Goal: Task Accomplishment & Management: Complete application form

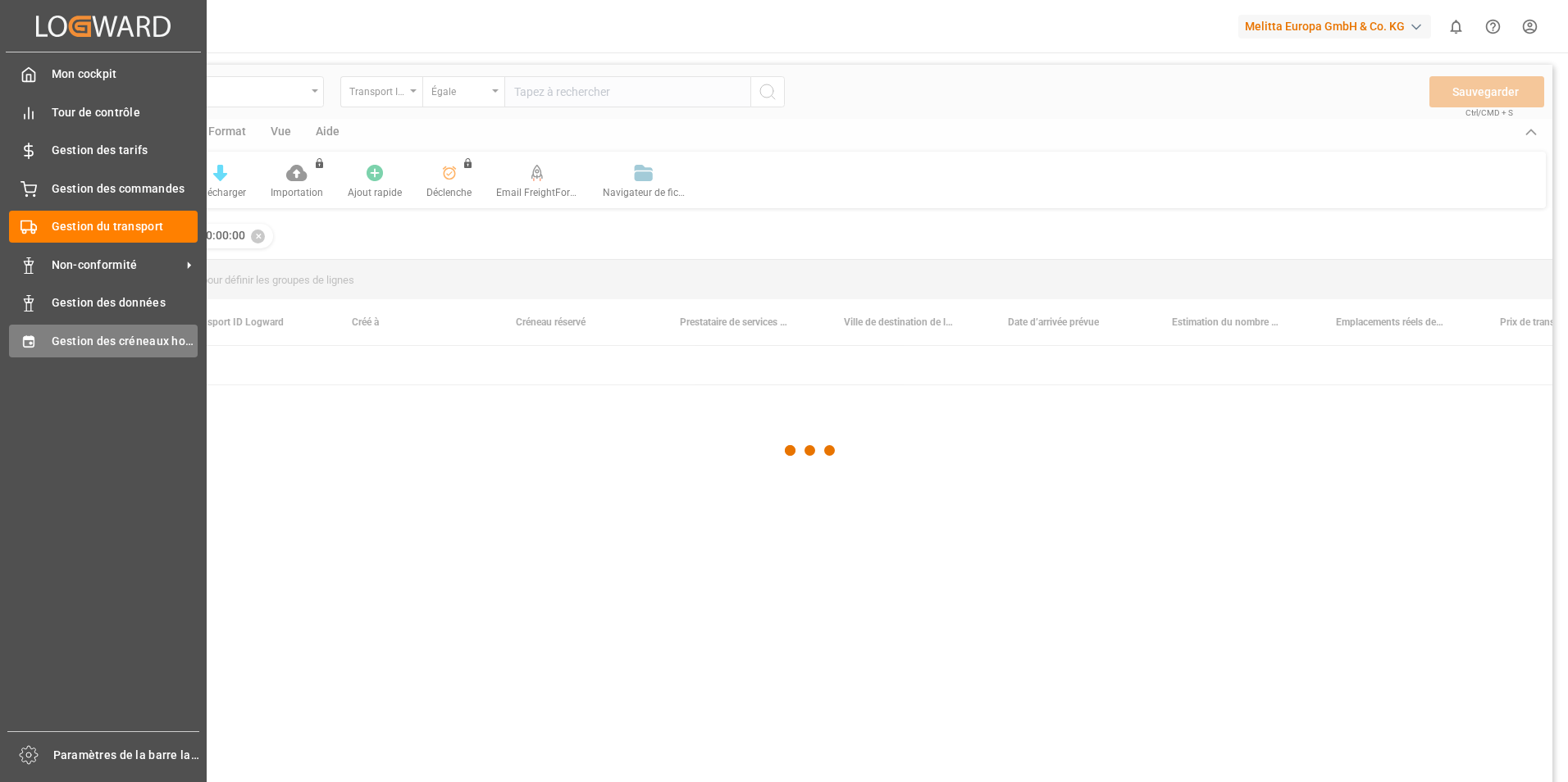
click at [33, 341] on icon at bounding box center [29, 342] width 17 height 17
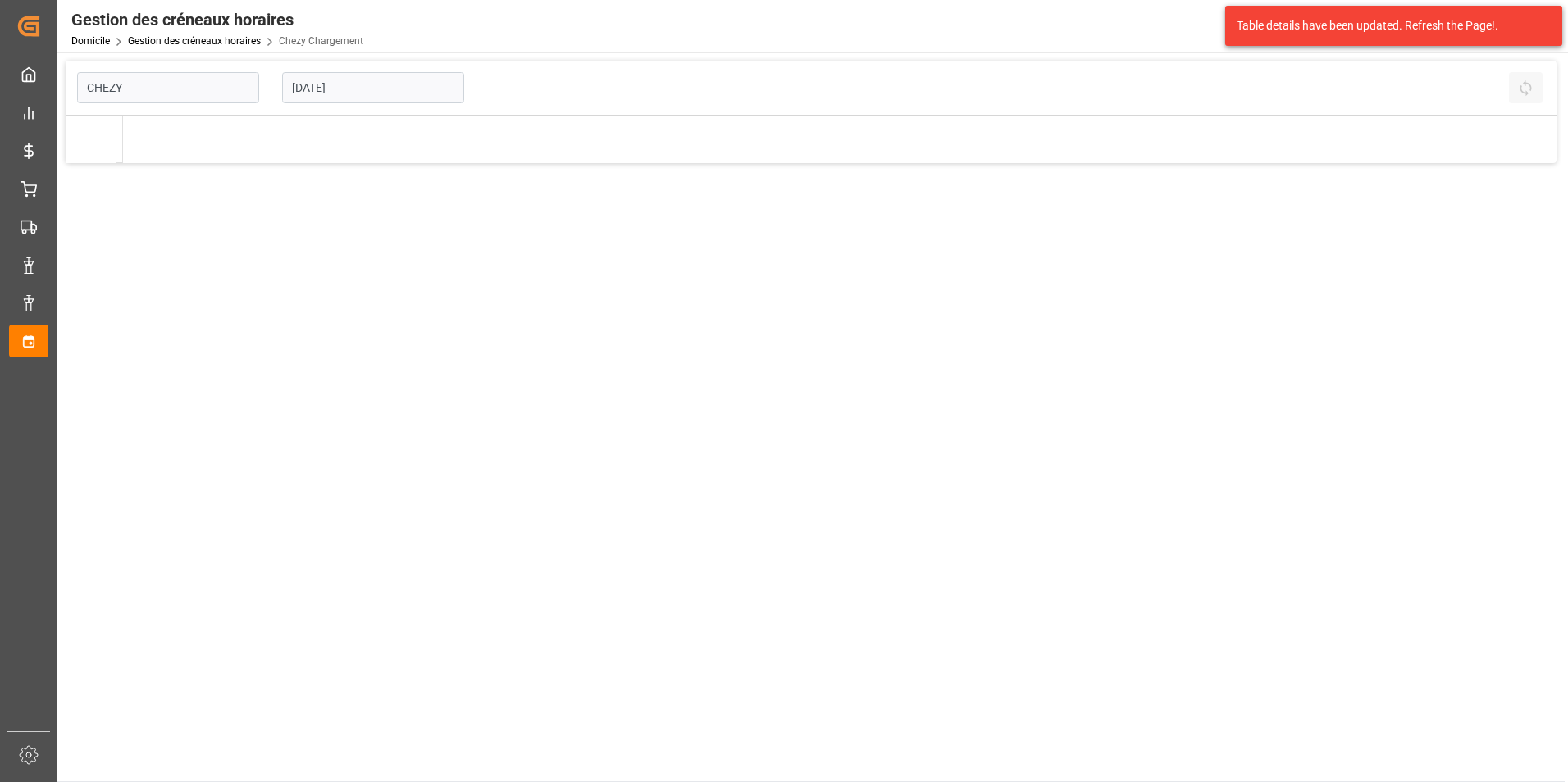
type input "Chezy Loading"
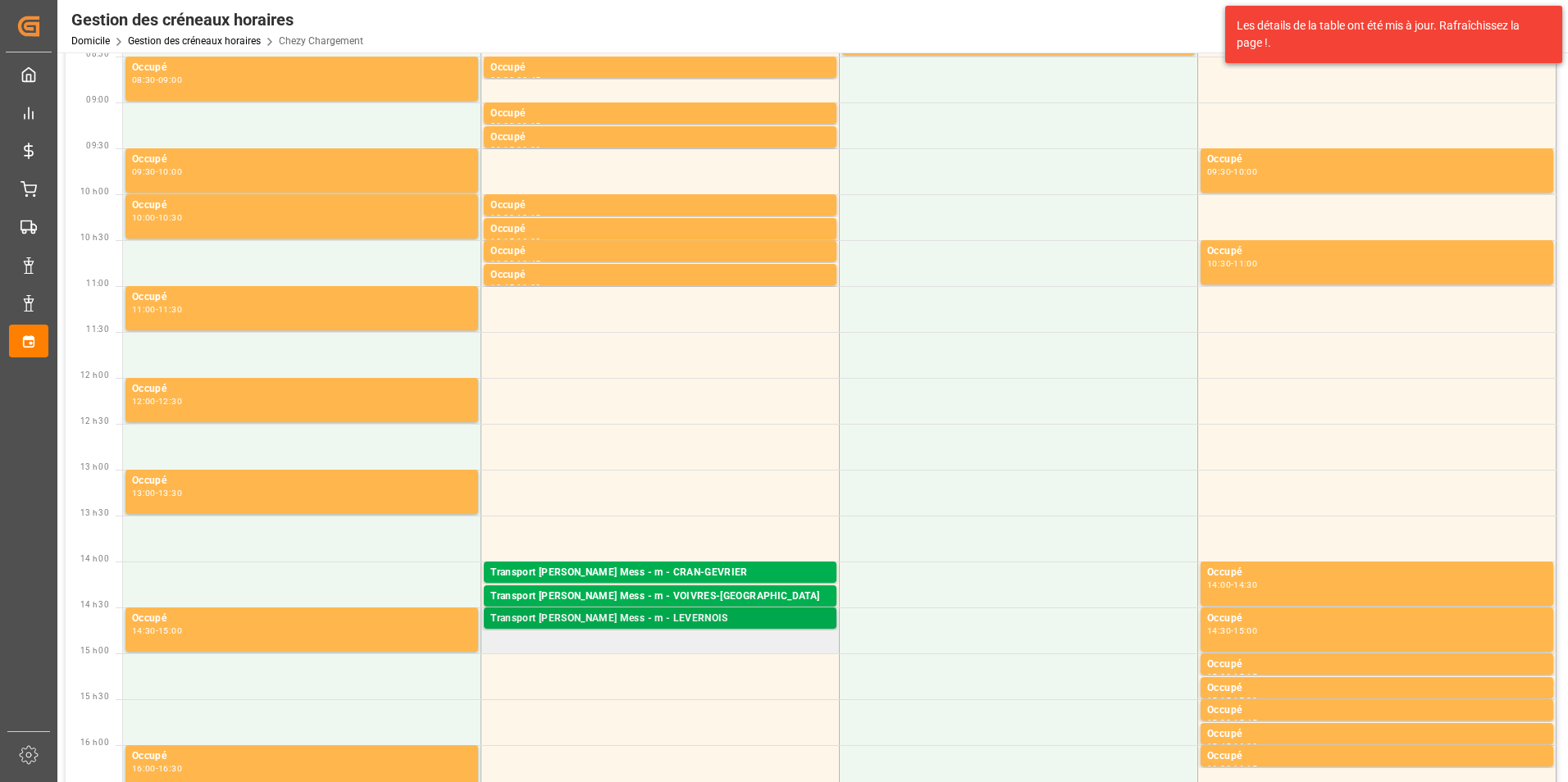
scroll to position [164, 0]
click at [662, 573] on div "Transport [PERSON_NAME] Mess - m - CRAN-GEVRIER" at bounding box center [660, 573] width 339 height 17
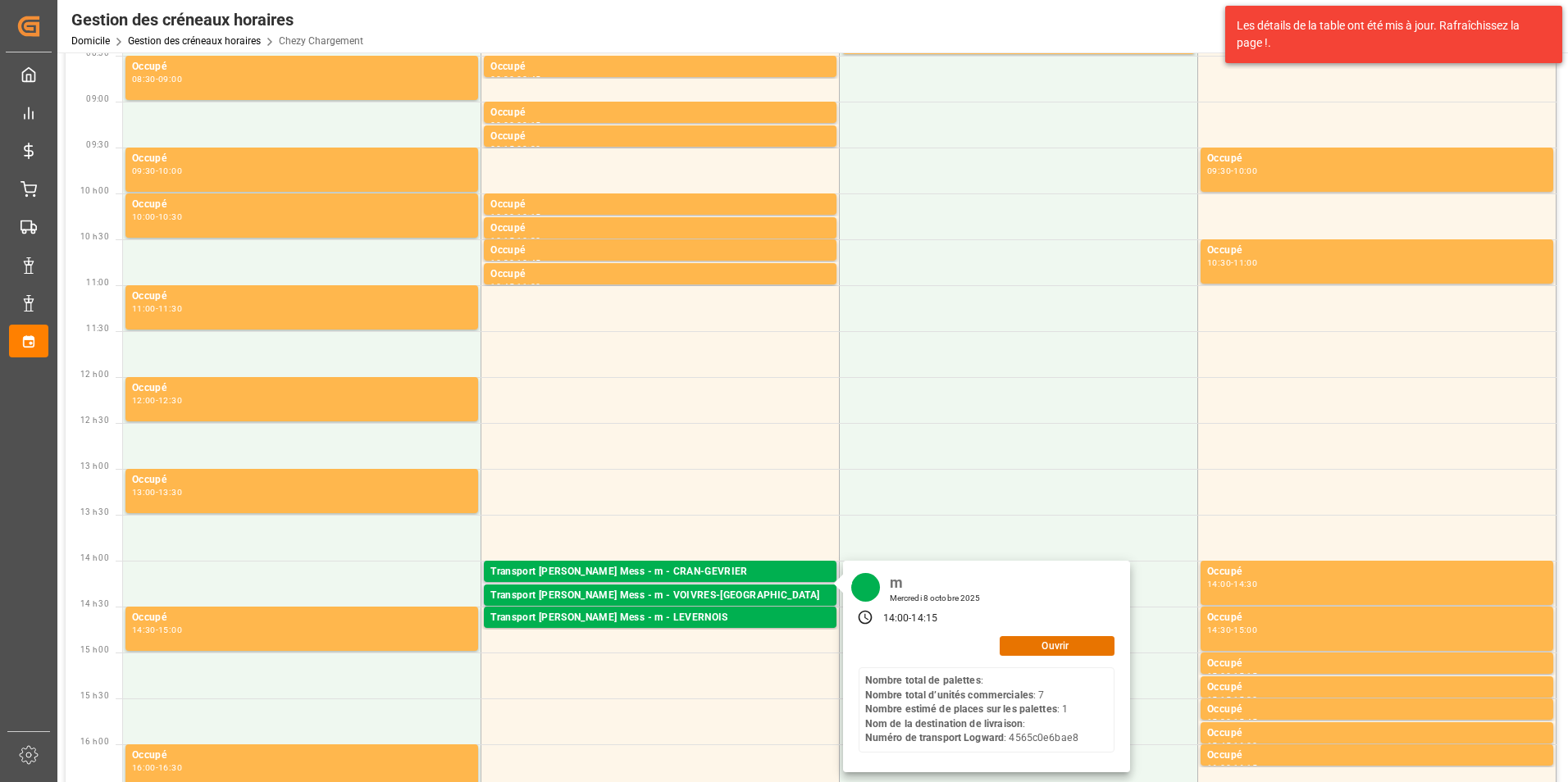
click at [1013, 658] on div "m Mercredi 8 octobre 2025 14:00 - 14:15 Ouvrir Nombre total de palettes : Nombr…" at bounding box center [987, 667] width 287 height 212
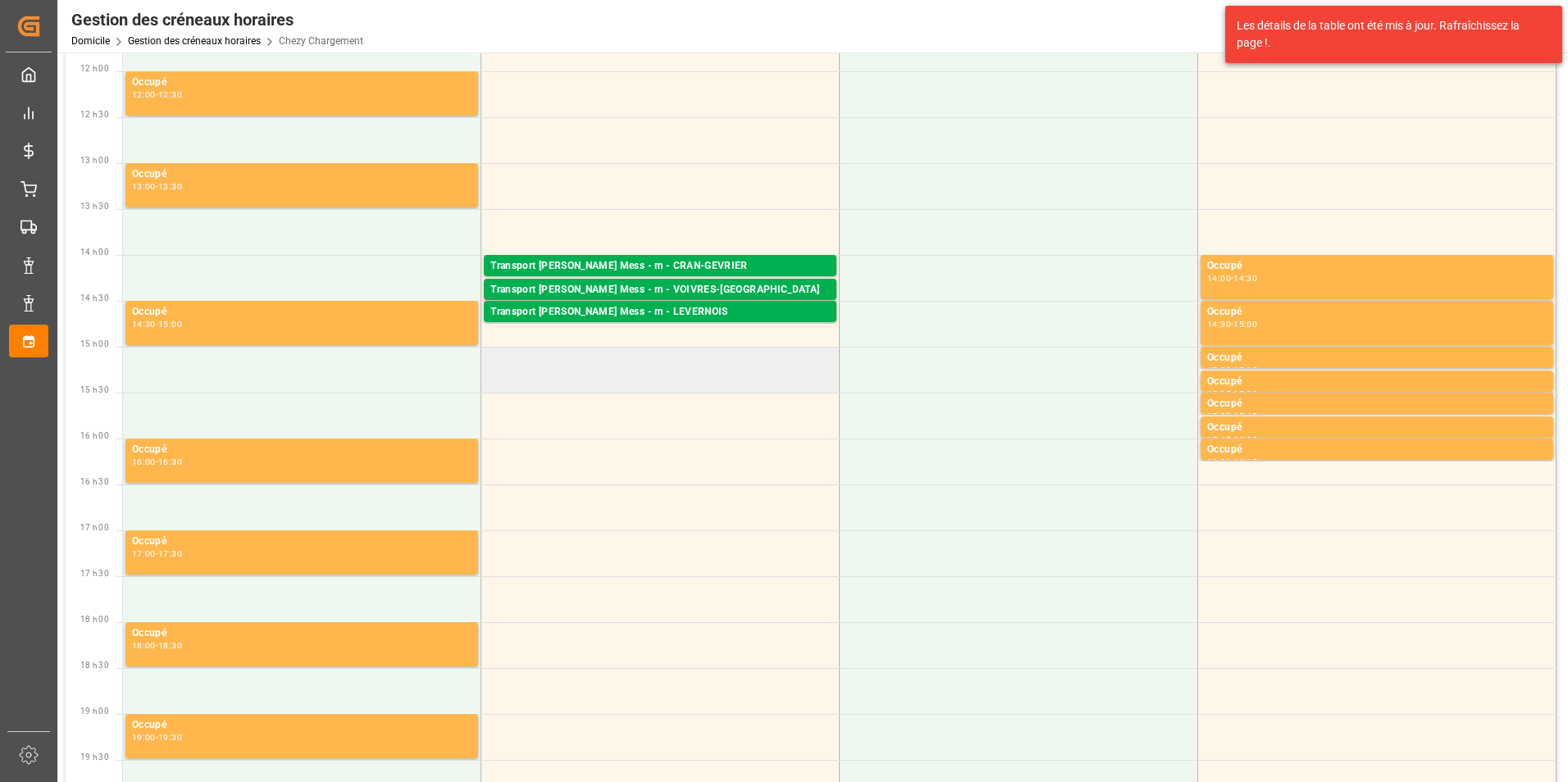
scroll to position [492, 0]
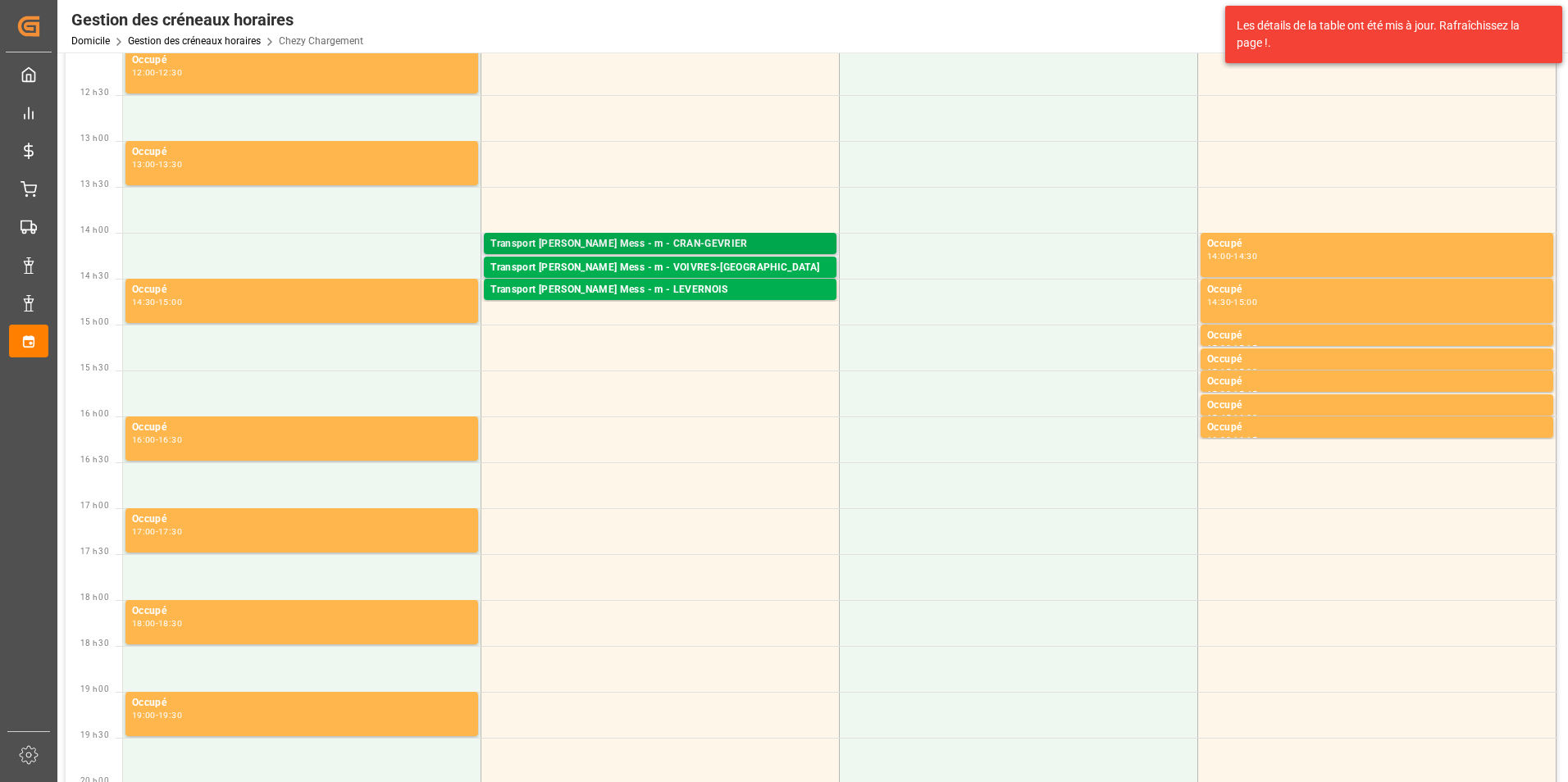
click at [634, 240] on div "Transport [PERSON_NAME] Mess - m - CRAN-GEVRIER" at bounding box center [660, 244] width 339 height 17
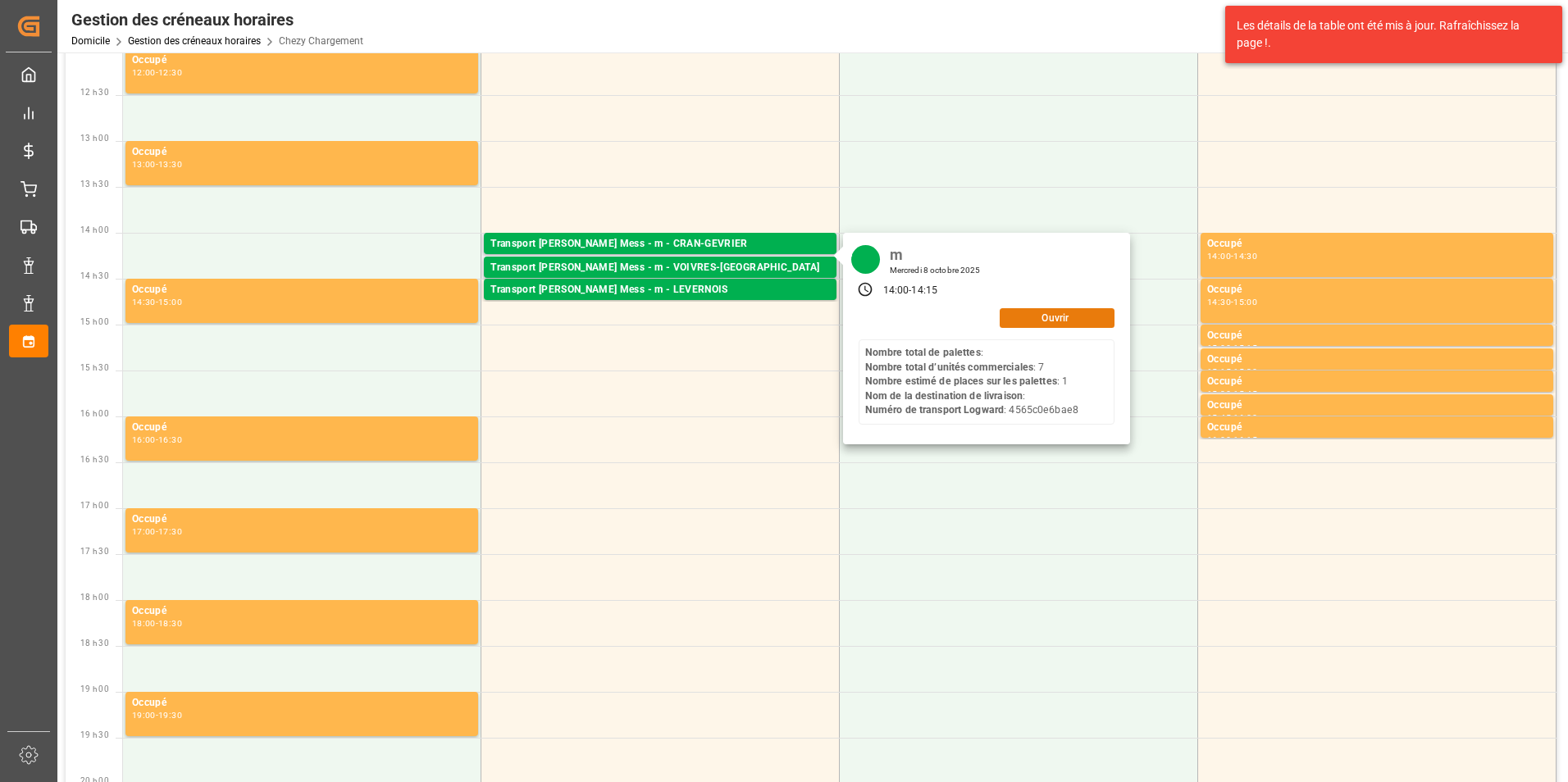
click at [1021, 322] on button "Ouvrir" at bounding box center [1058, 318] width 115 height 20
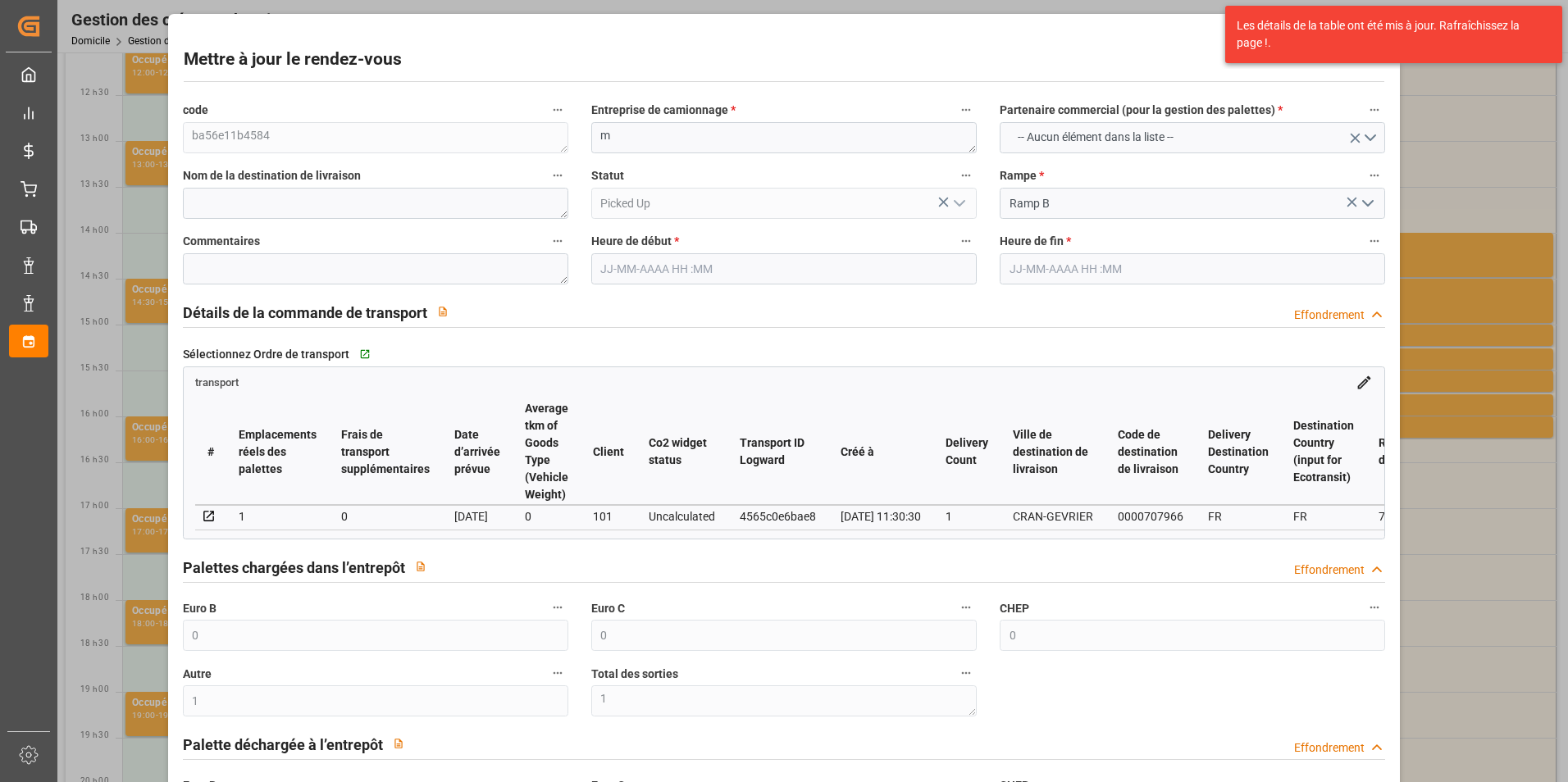
type input "0"
type input "1"
type input "0"
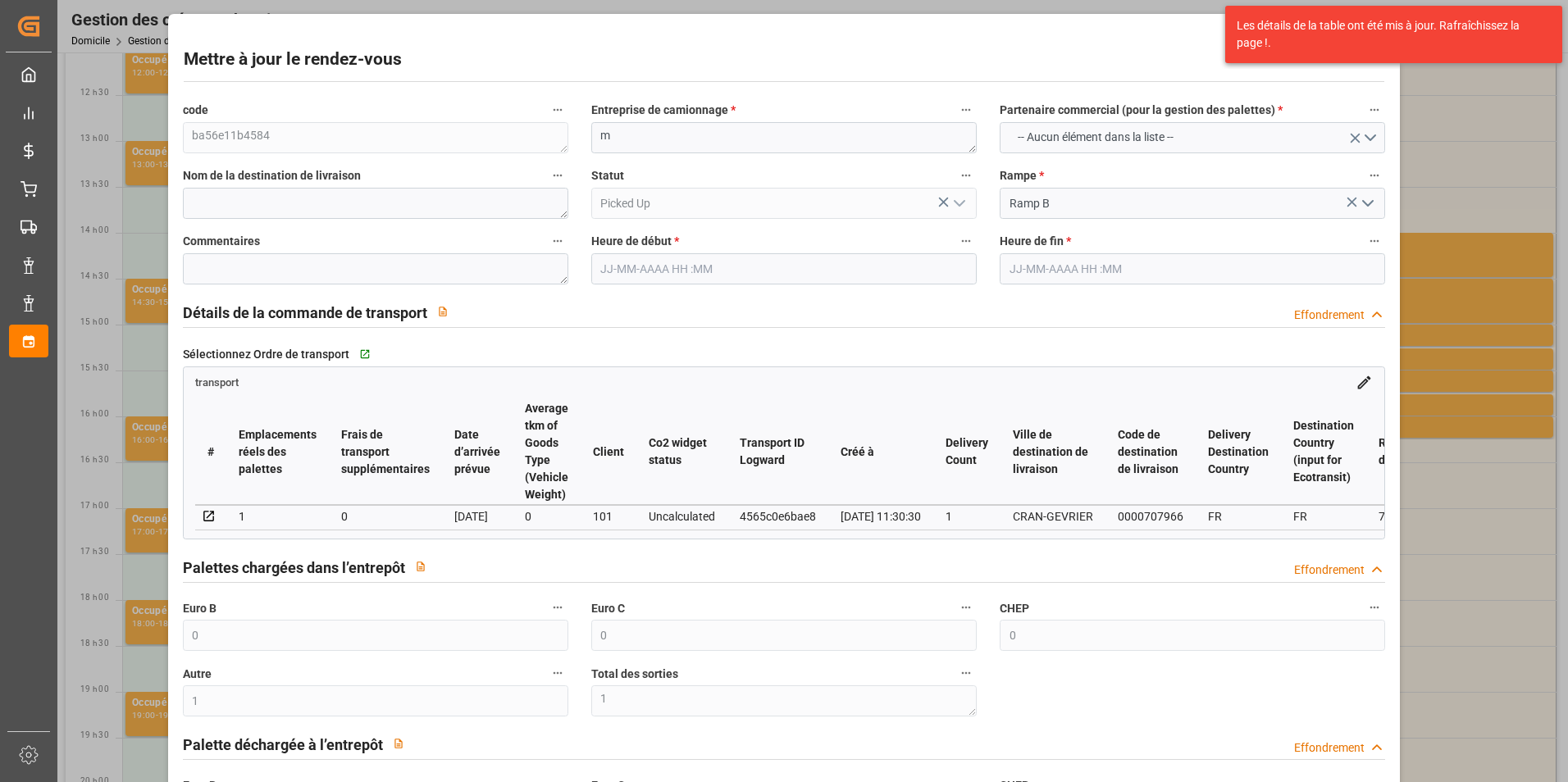
type input "0"
type input "1"
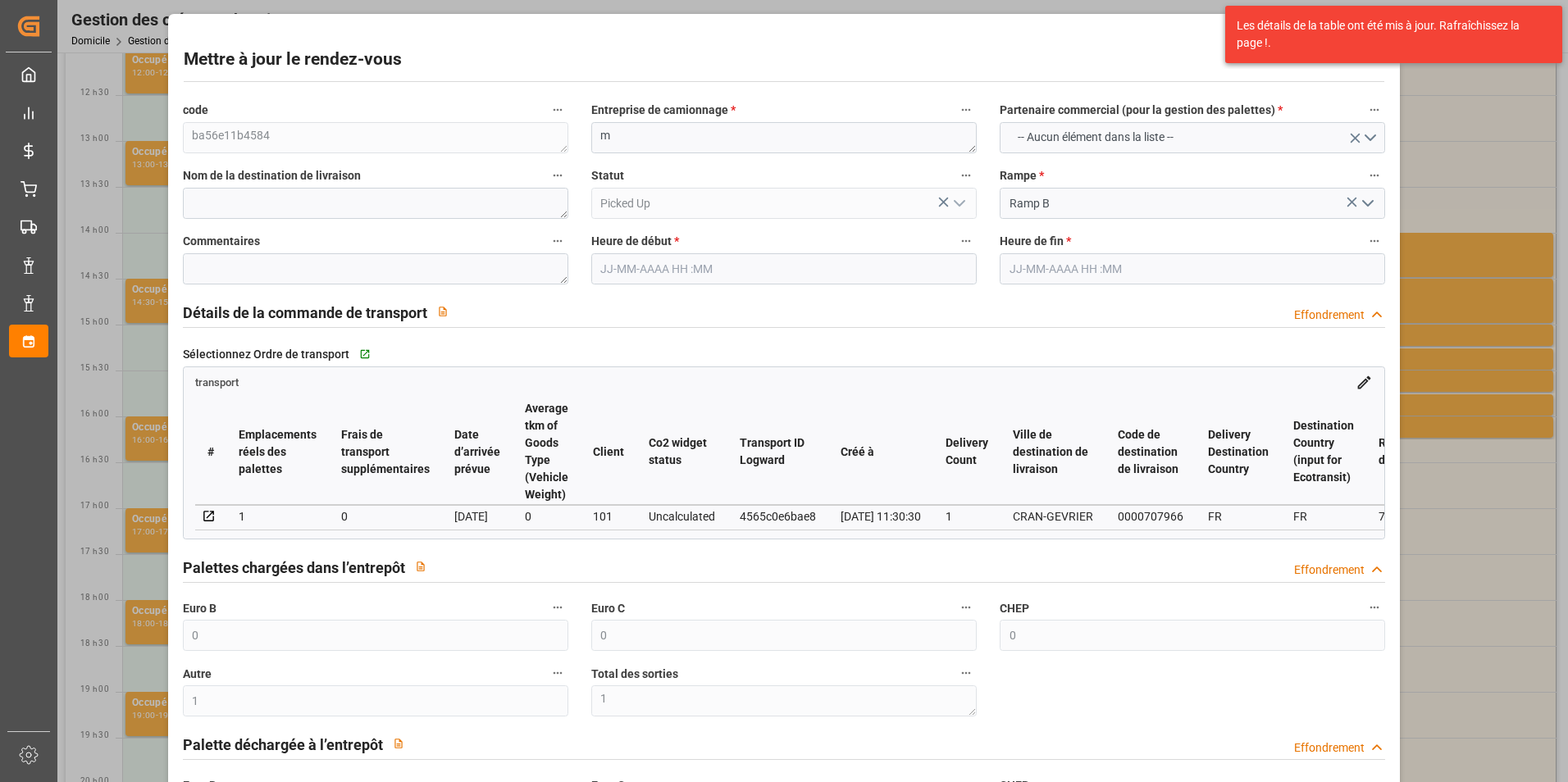
type input "37.89"
type input "0"
type input "37.89"
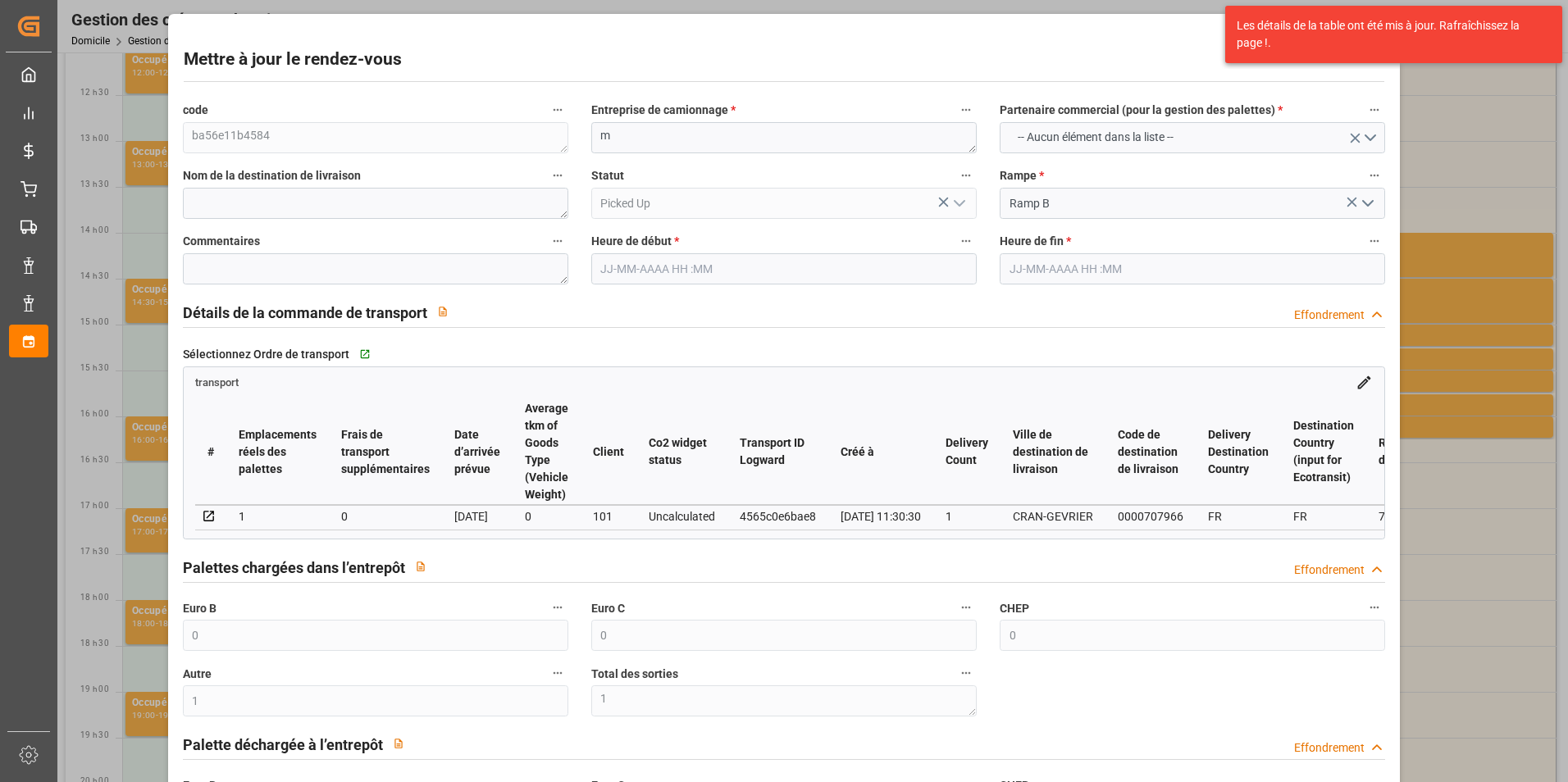
type input "0"
type input "0.007"
type input "23.007"
type input "0"
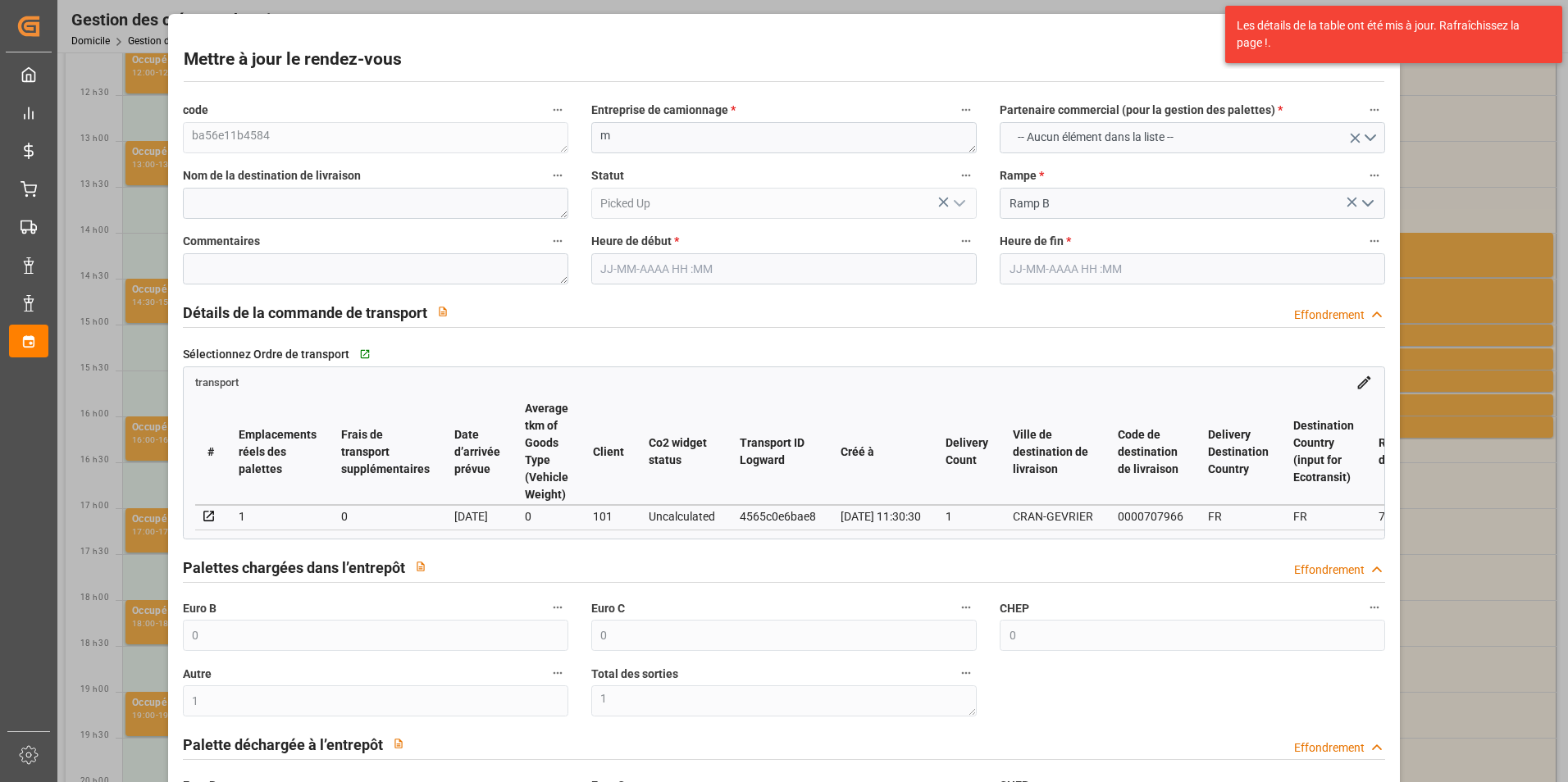
type input "74"
type input "0"
type input "7"
type input "1"
type input "101"
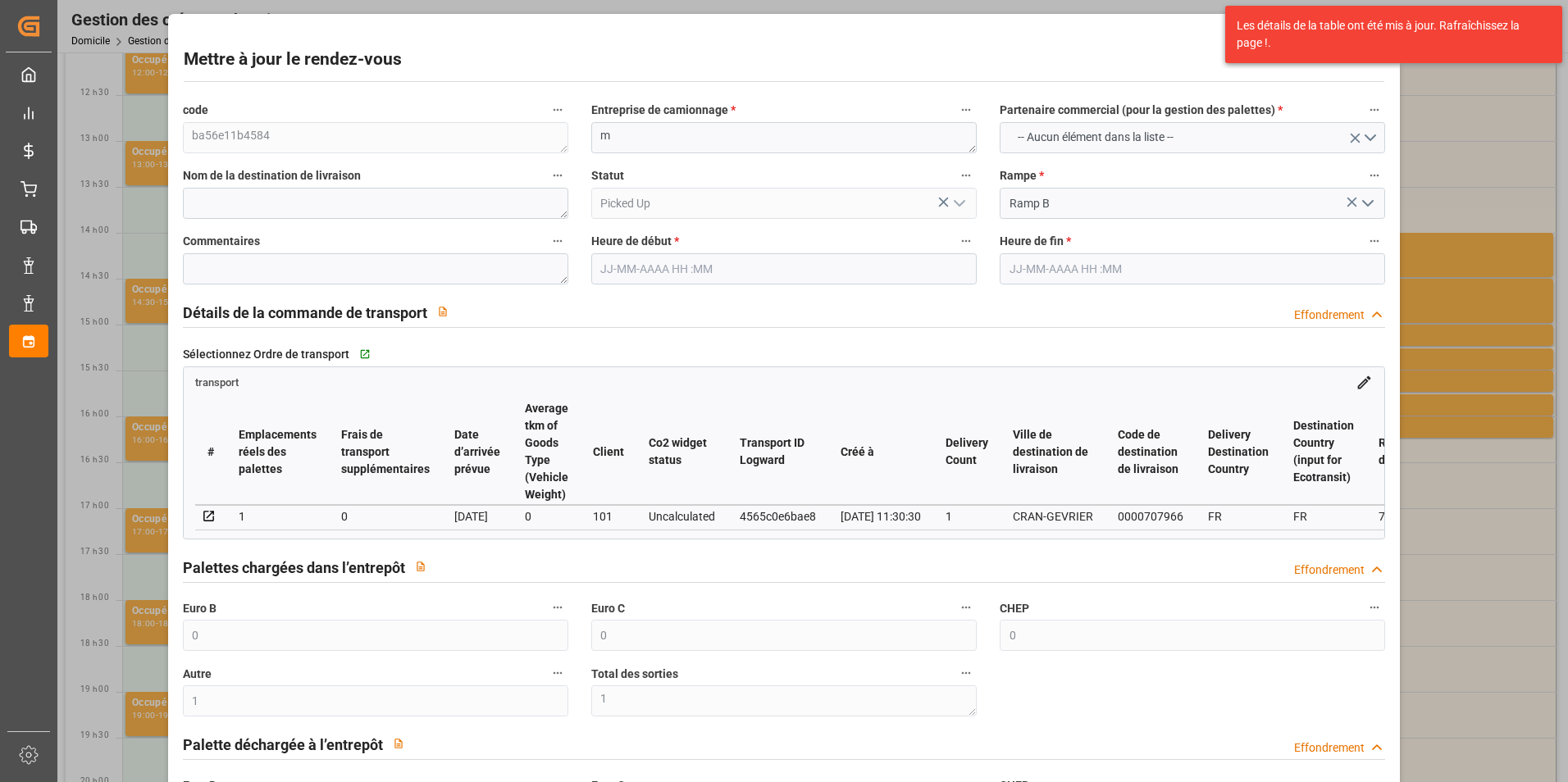
type input "0.007"
type input "0"
type input "4710.8598"
type input "0"
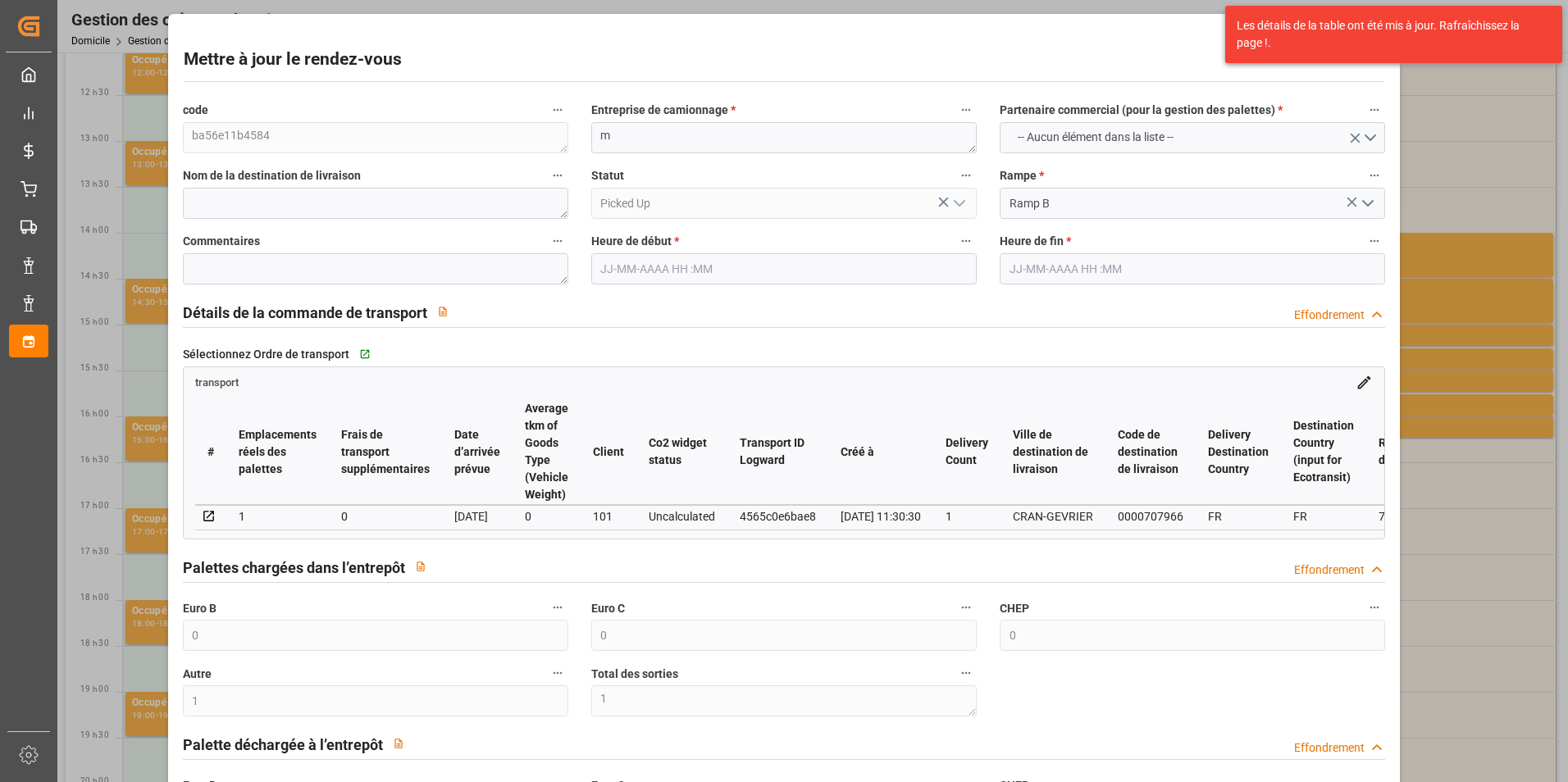
type input "21"
type input "35"
type input "[DATE] 14:00"
type input "[DATE] 14:15"
type input "[DATE] 11:30"
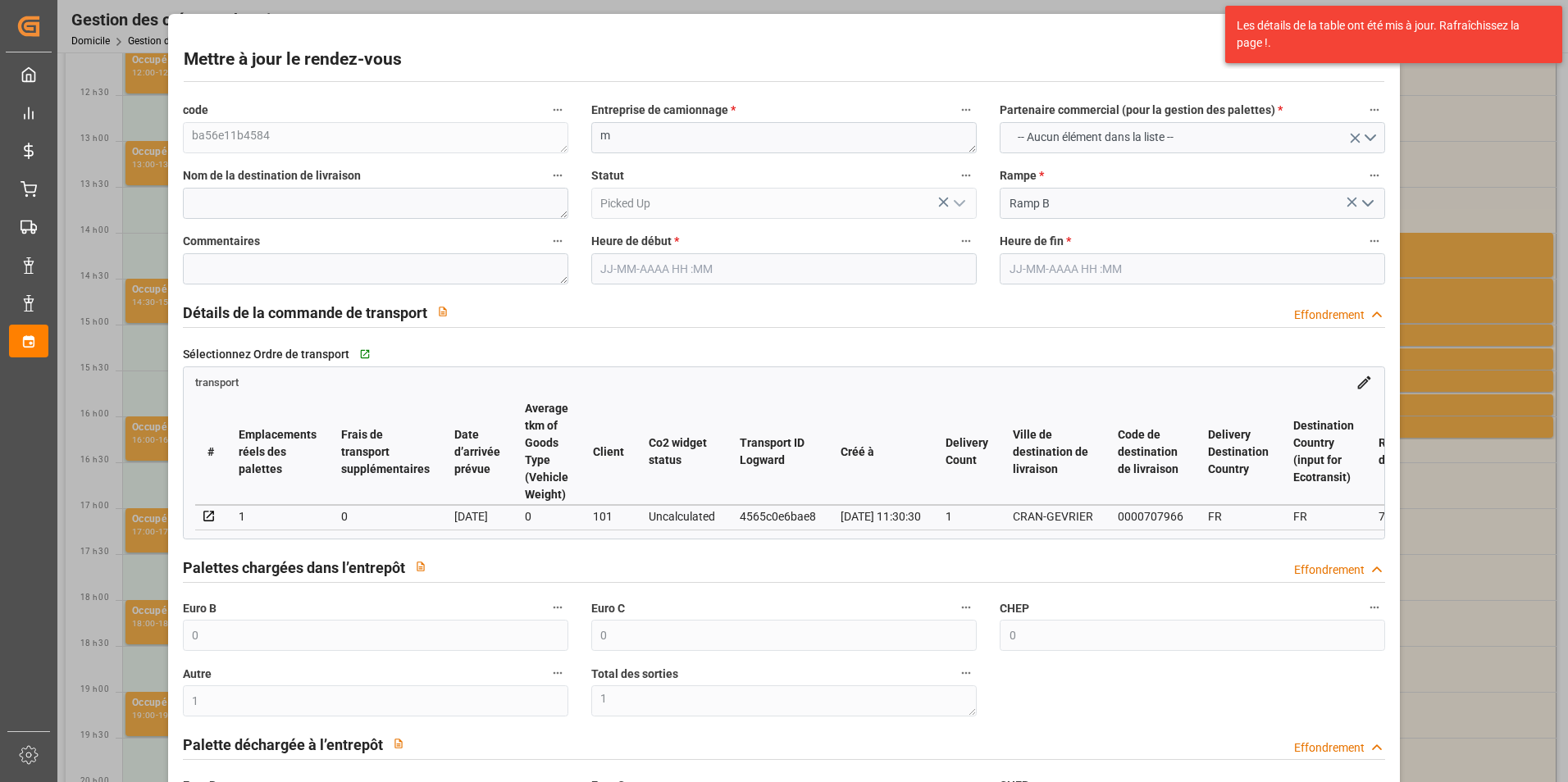
type input "[DATE] 11:30"
type input "[DATE]"
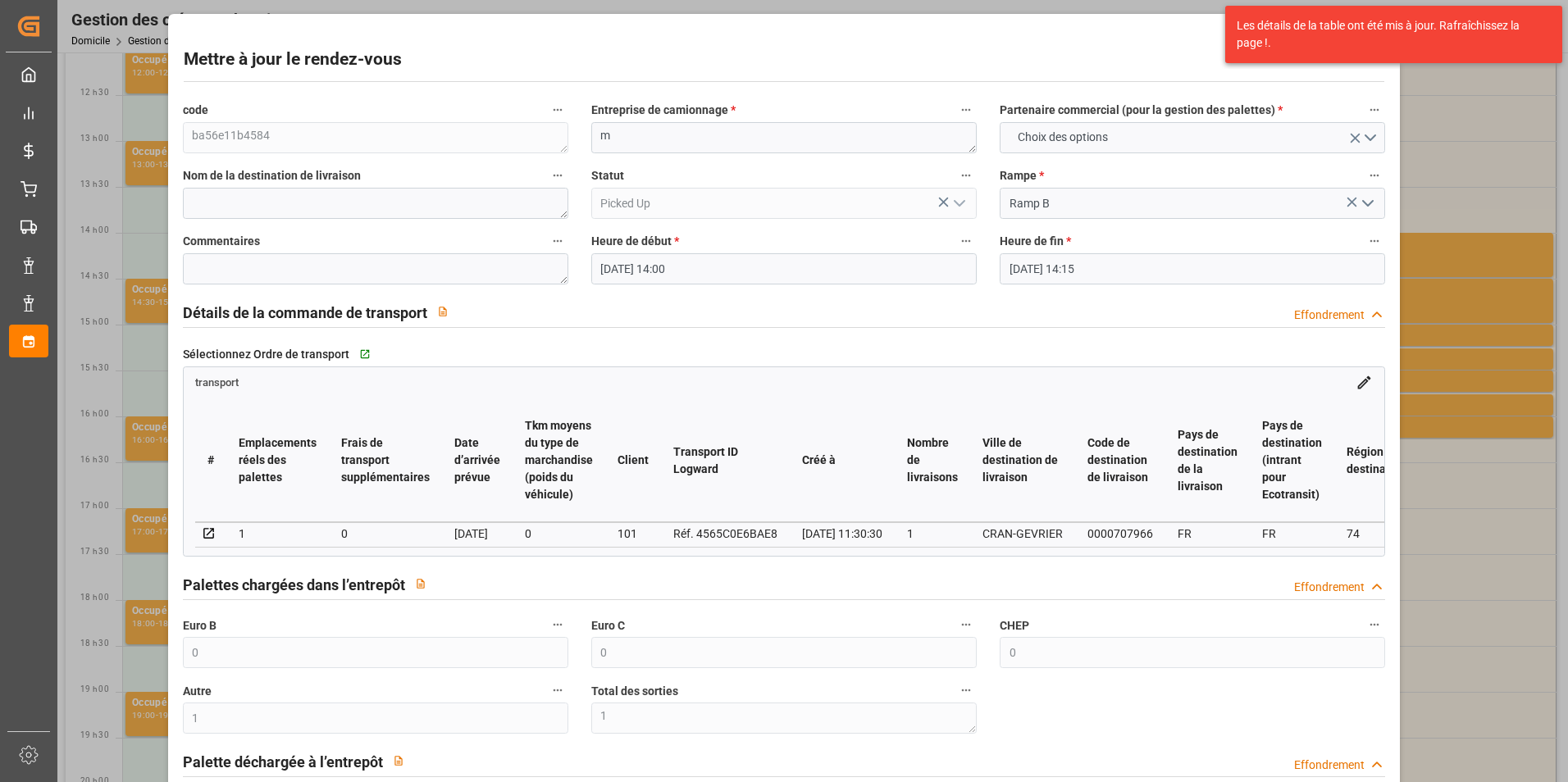
drag, startPoint x: 1134, startPoint y: 53, endPoint x: 1161, endPoint y: 52, distance: 27.0
click at [1145, 54] on div "Mettre à jour le rendez-vous" at bounding box center [784, 63] width 1202 height 32
click at [132, 215] on div "Mettre à jour le rendez-vous code ba56e11b4584 Entreprise de camionnage * m Par…" at bounding box center [784, 391] width 1568 height 782
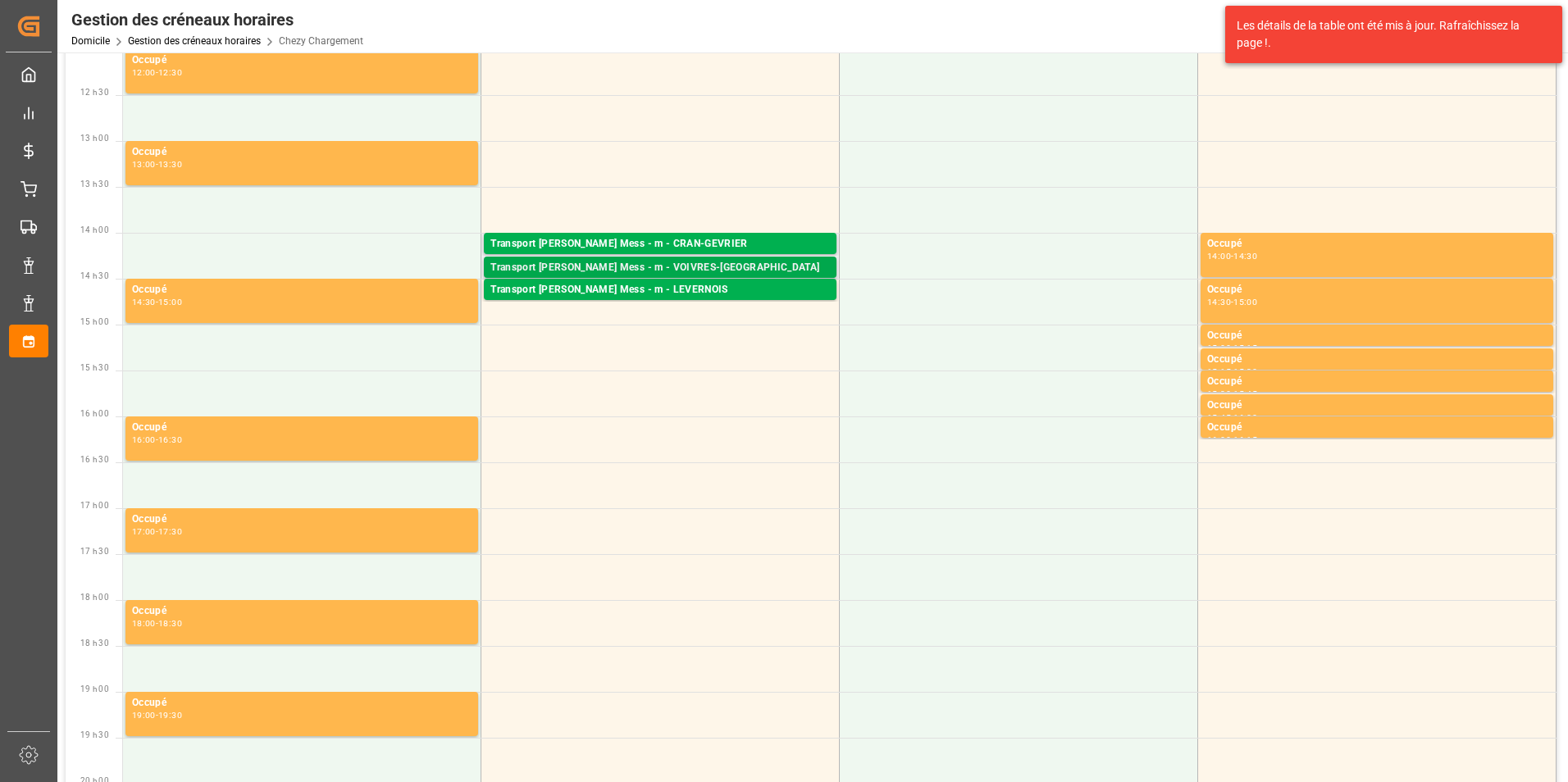
click at [535, 273] on div "Transport [PERSON_NAME] Mess - m - VOIVRES-[GEOGRAPHIC_DATA]" at bounding box center [660, 268] width 339 height 17
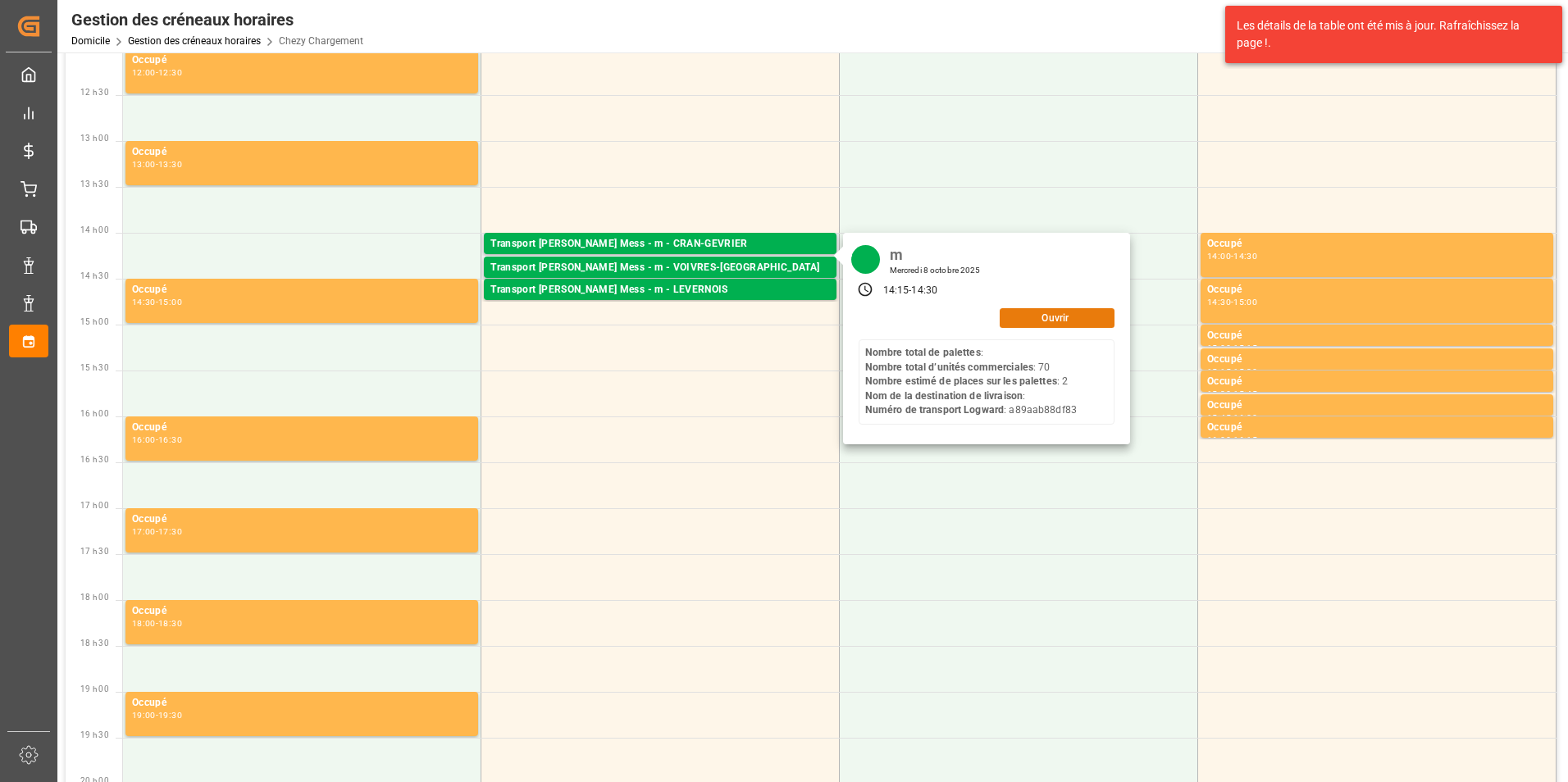
click at [1033, 321] on button "Ouvrir" at bounding box center [1058, 318] width 115 height 20
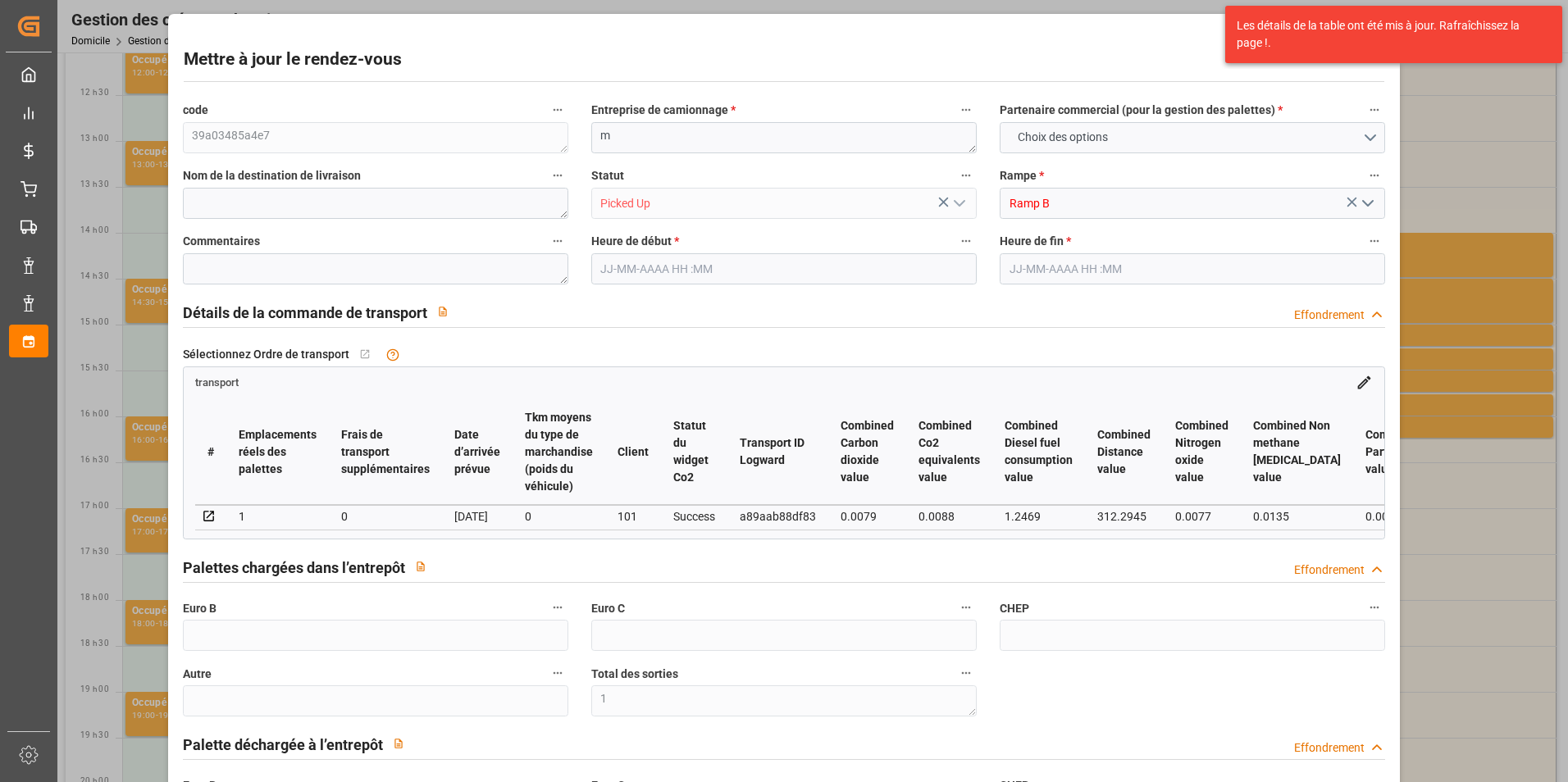
type input "1"
type input "0"
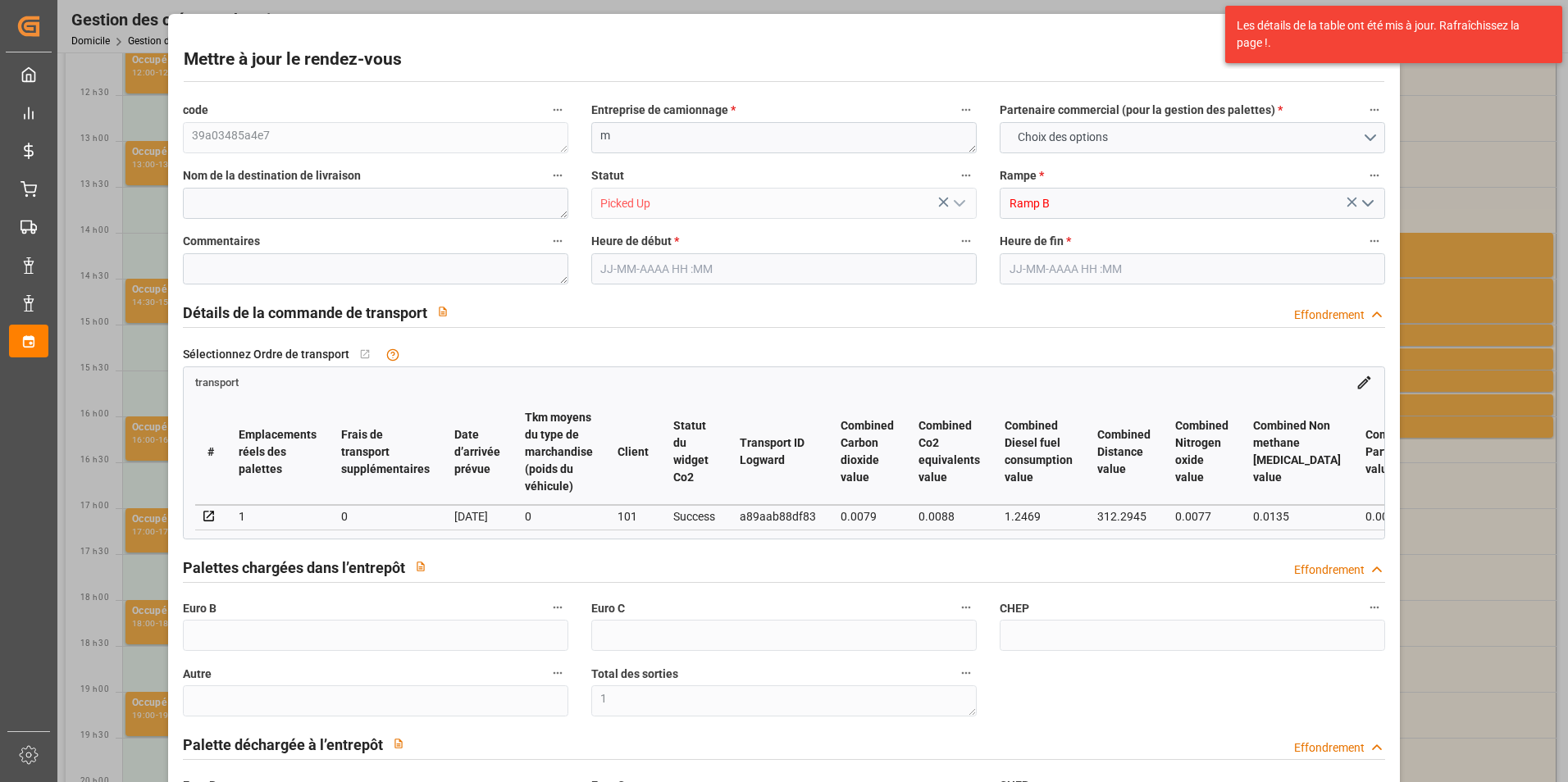
type input "0"
type input "2"
type input "1"
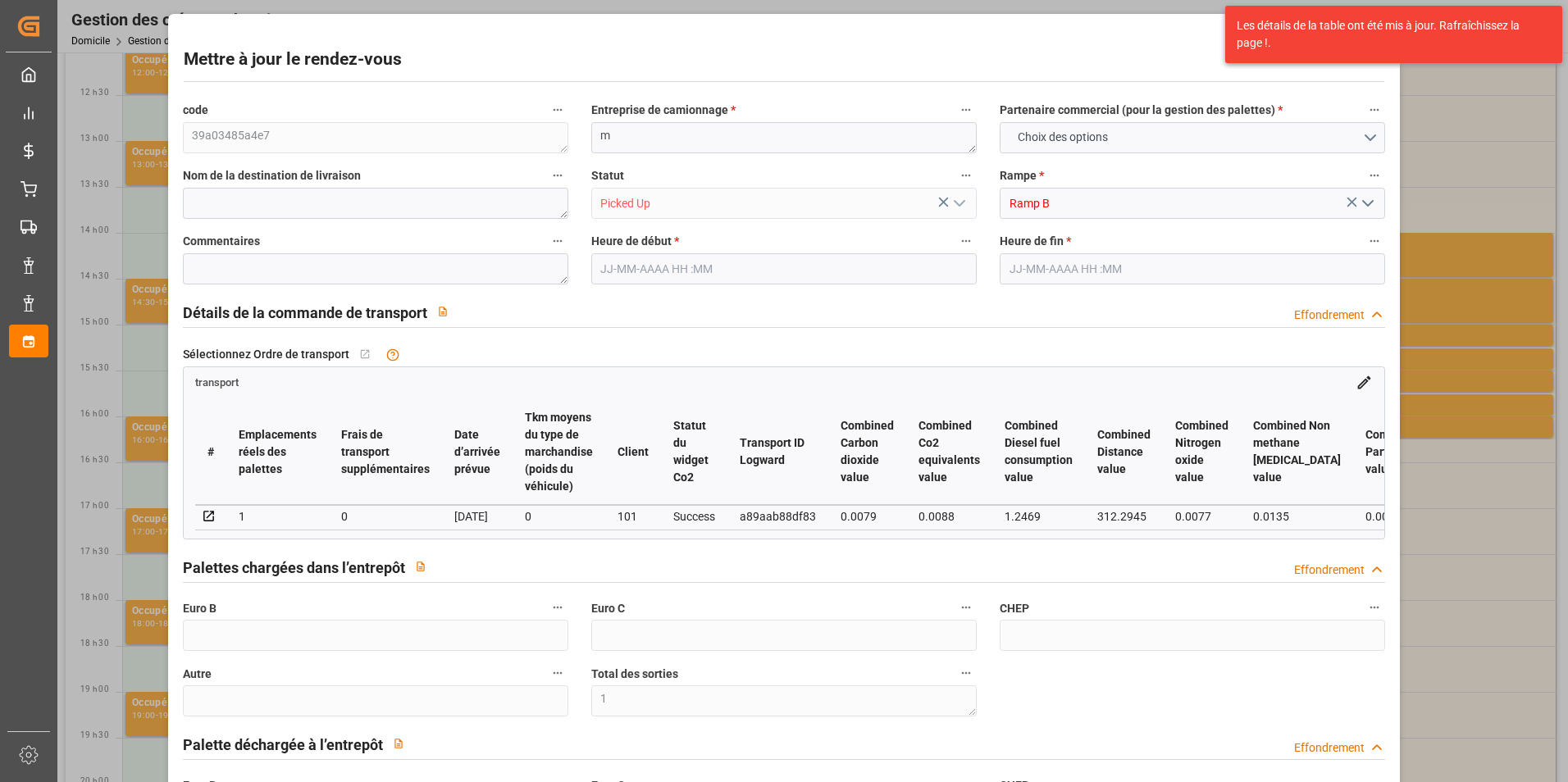
type input "87.2803"
type input "0"
type input "87.2803"
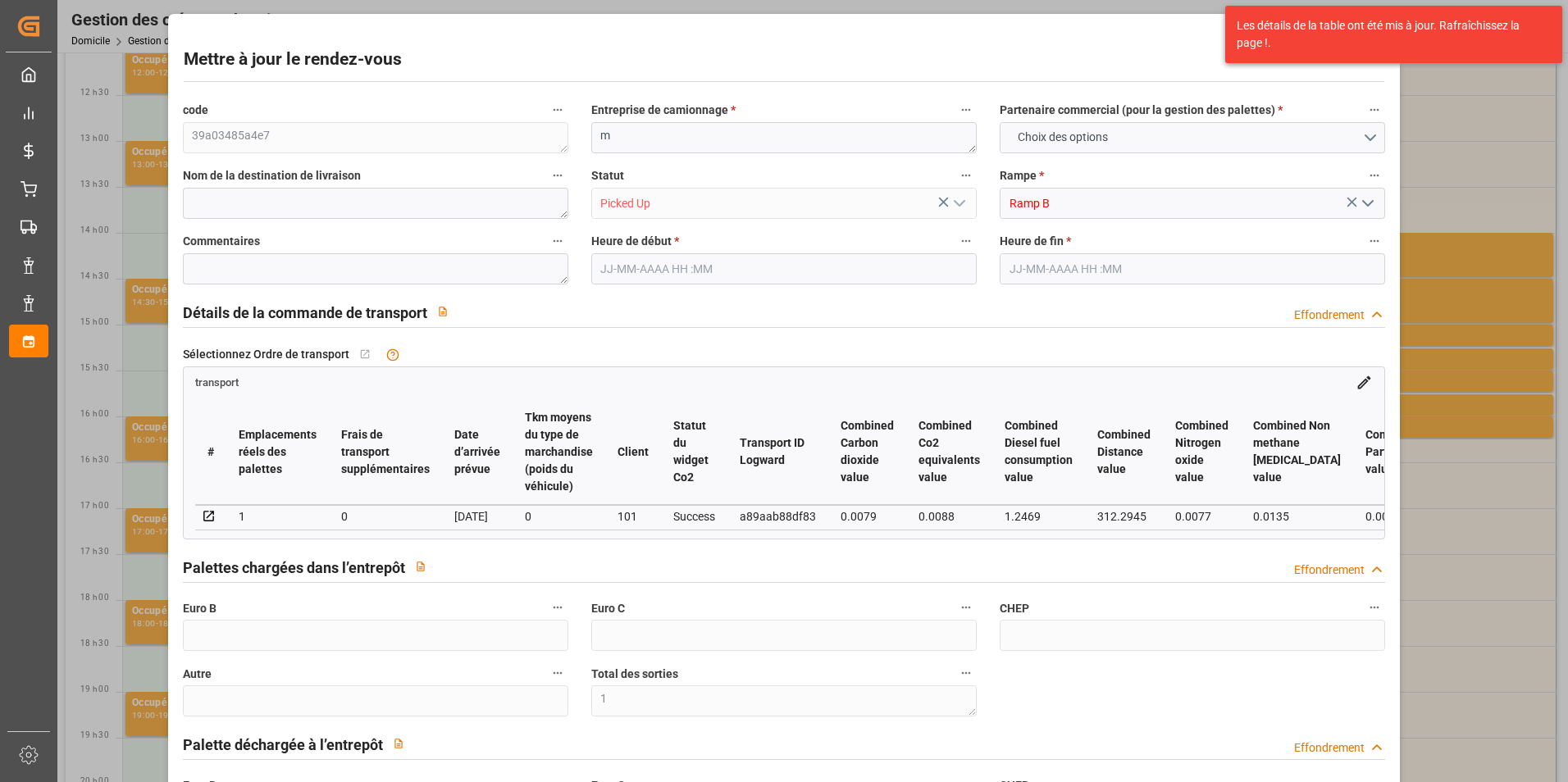
type input "0"
type input "1"
type input "34.416"
type input "255.654"
type input "588"
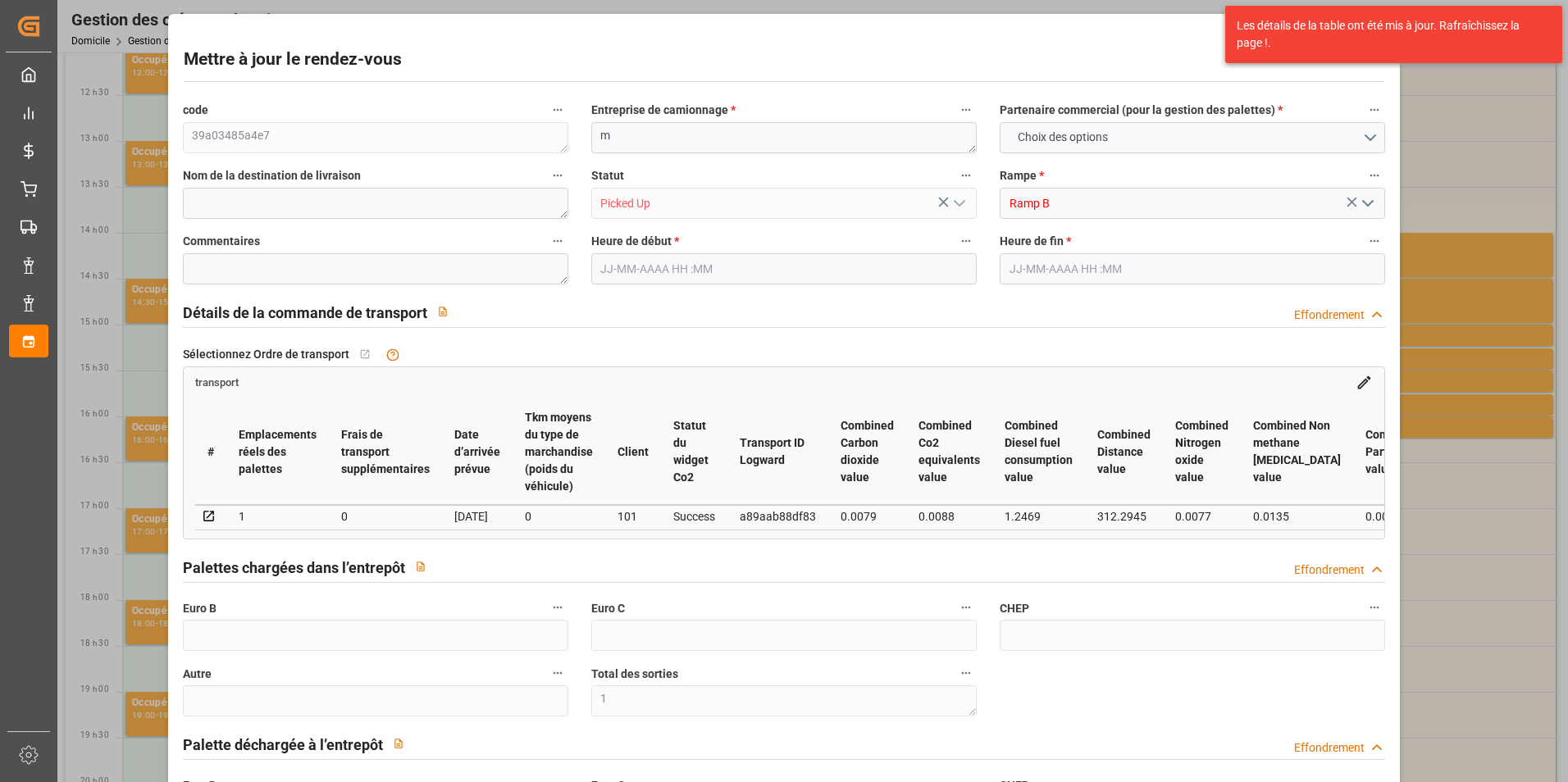
type input "72"
type input "0"
type input "70"
type input "9"
type input "101"
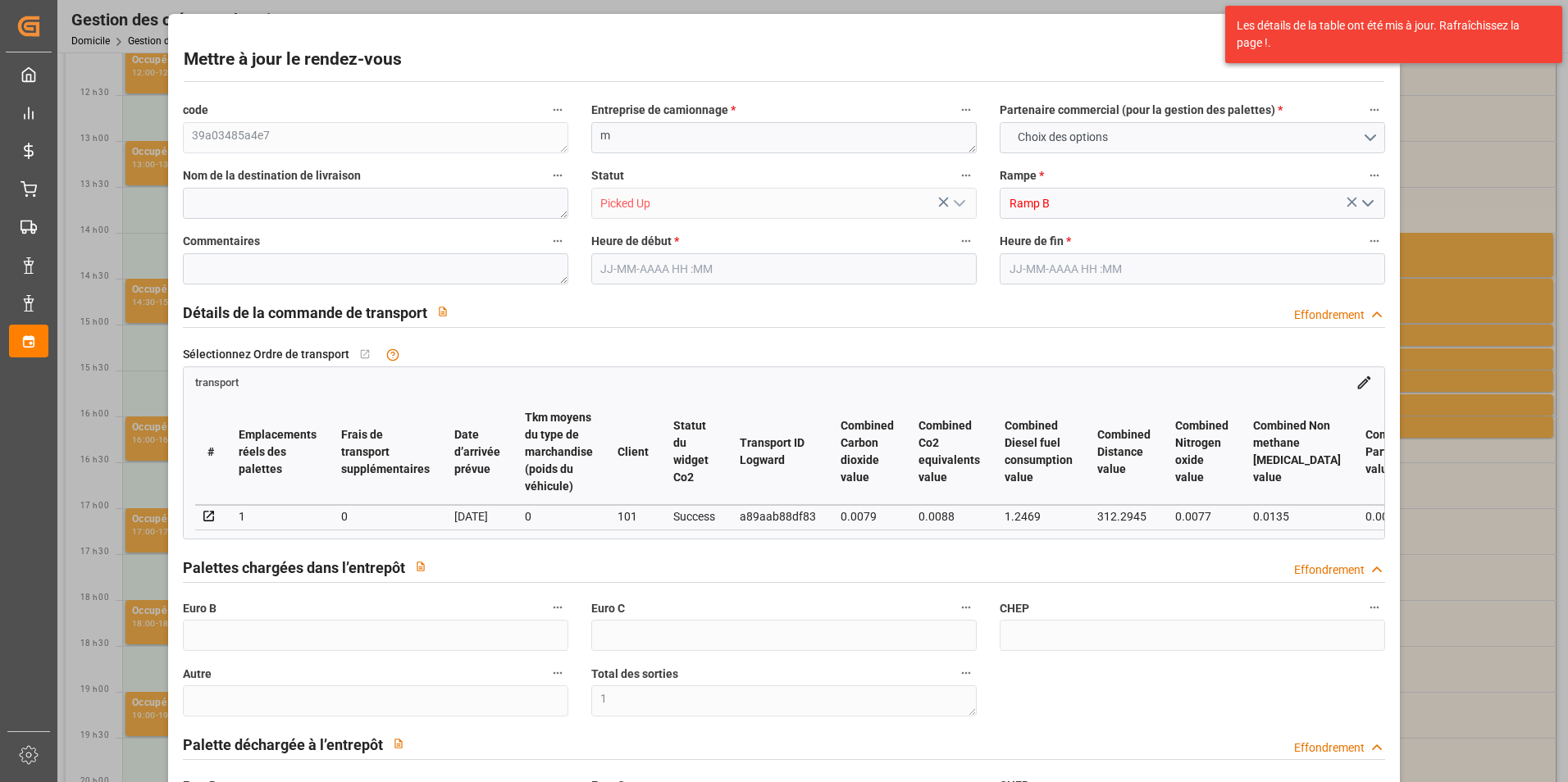
type input "48.654"
type input "0"
type input "4710.8598"
type input "0"
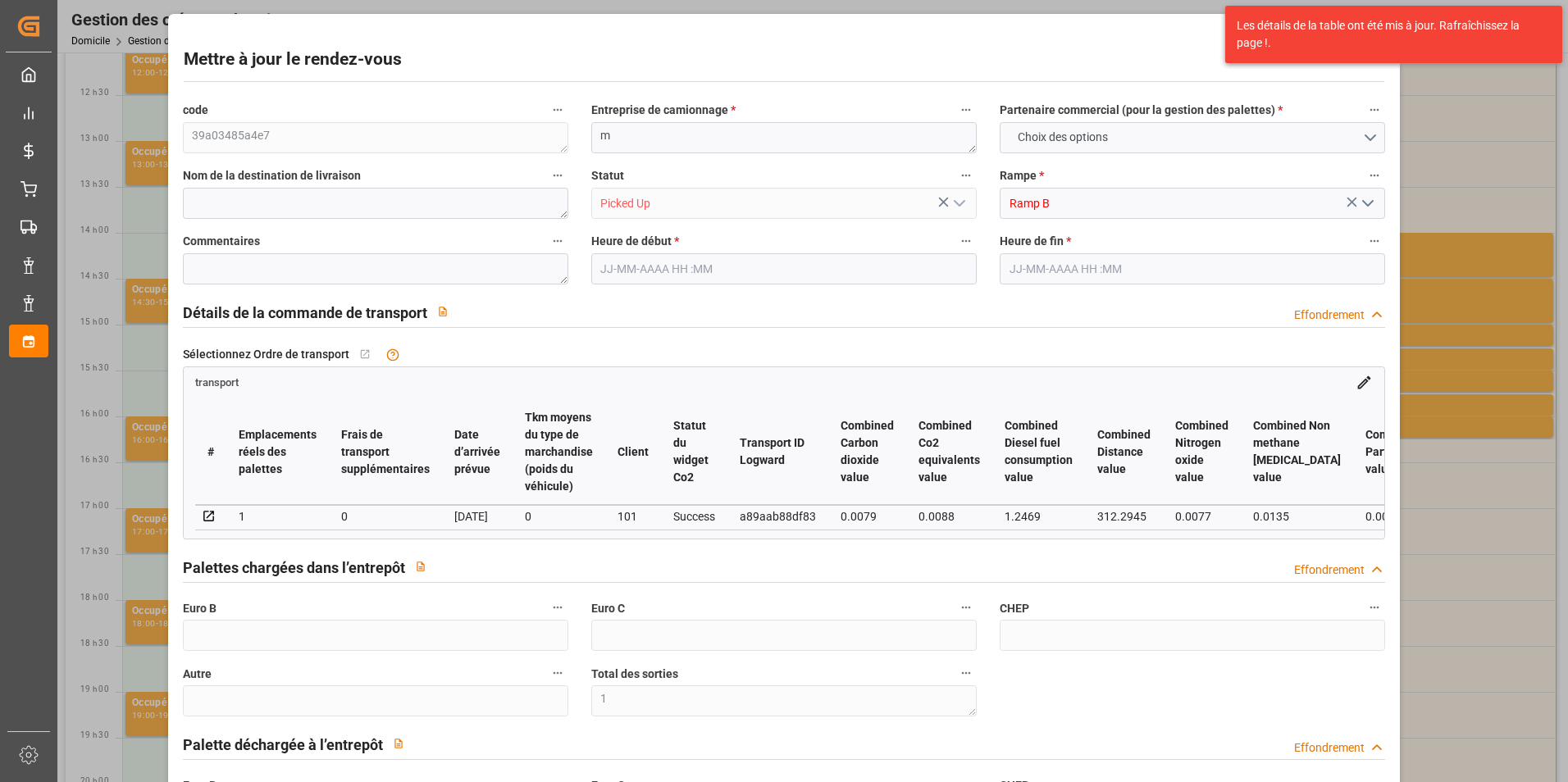
type input "21"
type input "35"
type input "[DATE] 14:15"
type input "[DATE] 14:30"
type input "[DATE] 11:31"
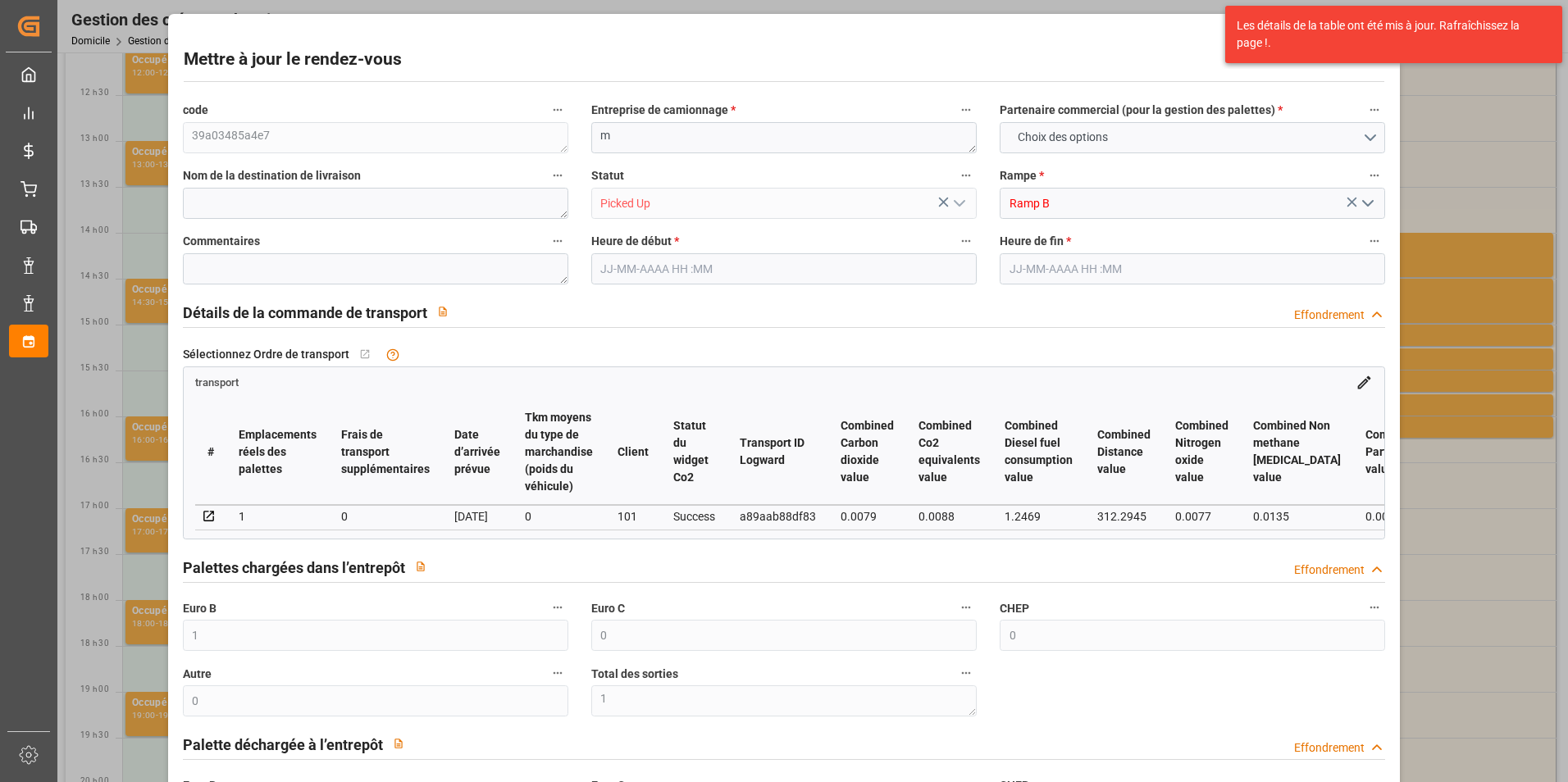
type input "[DATE] 11:30"
type input "[DATE]"
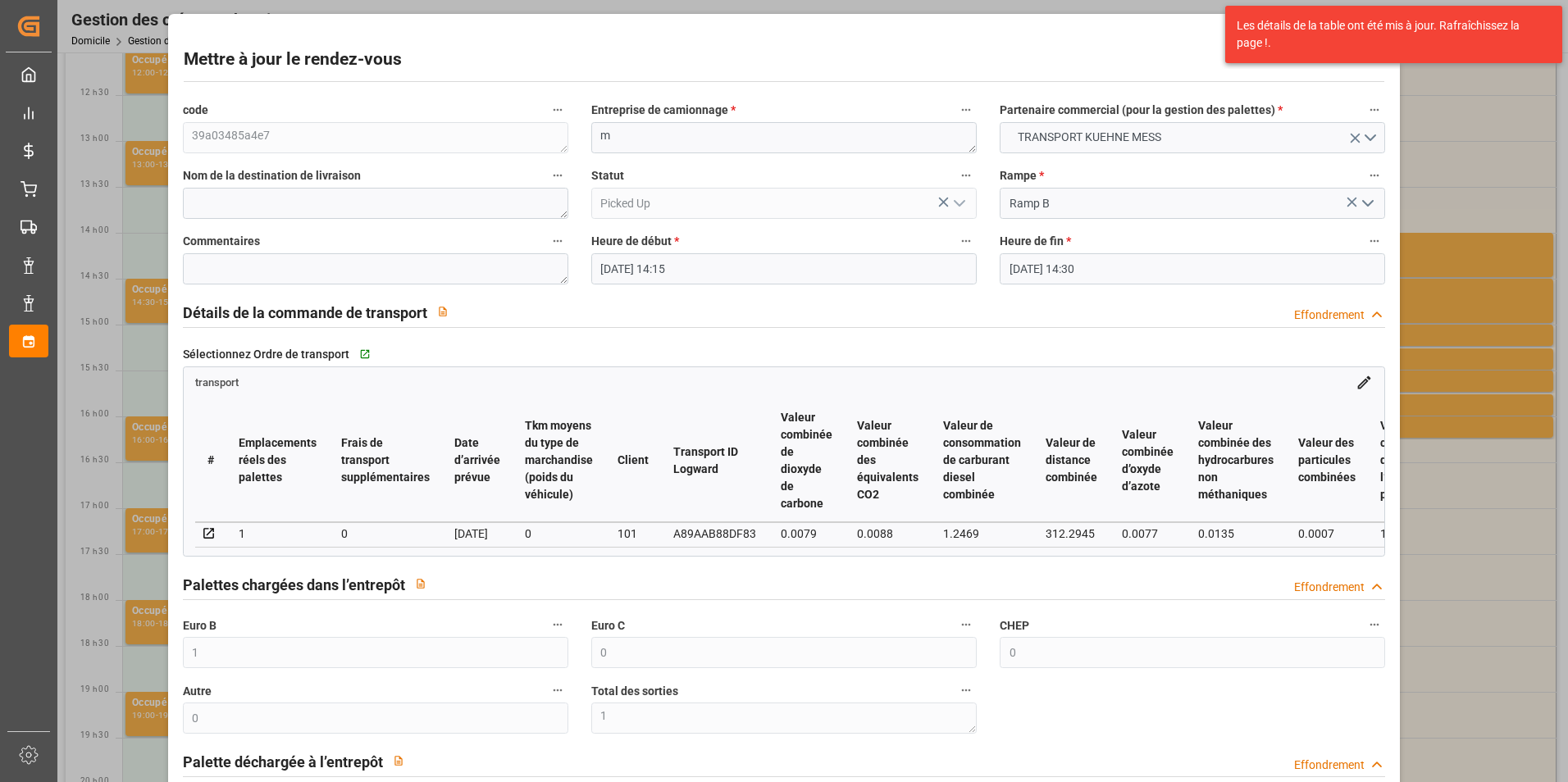
click at [83, 157] on div "Mettre à jour le rendez-vous code 39a03485a4e7 Entreprise de camionnage * m Par…" at bounding box center [784, 391] width 1568 height 782
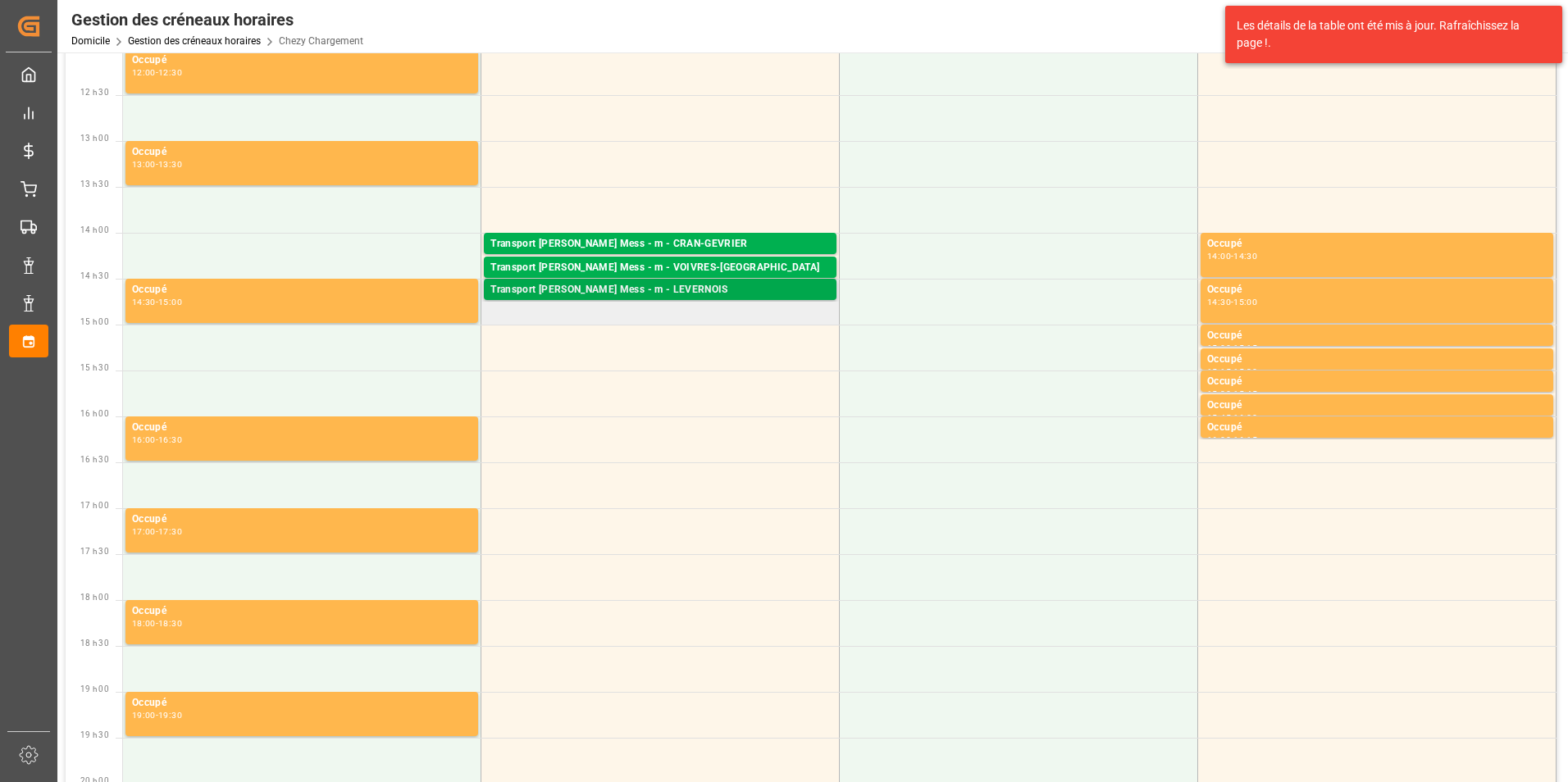
click at [651, 287] on div "Transport [PERSON_NAME] Mess - m - LEVERNOIS" at bounding box center [660, 290] width 339 height 17
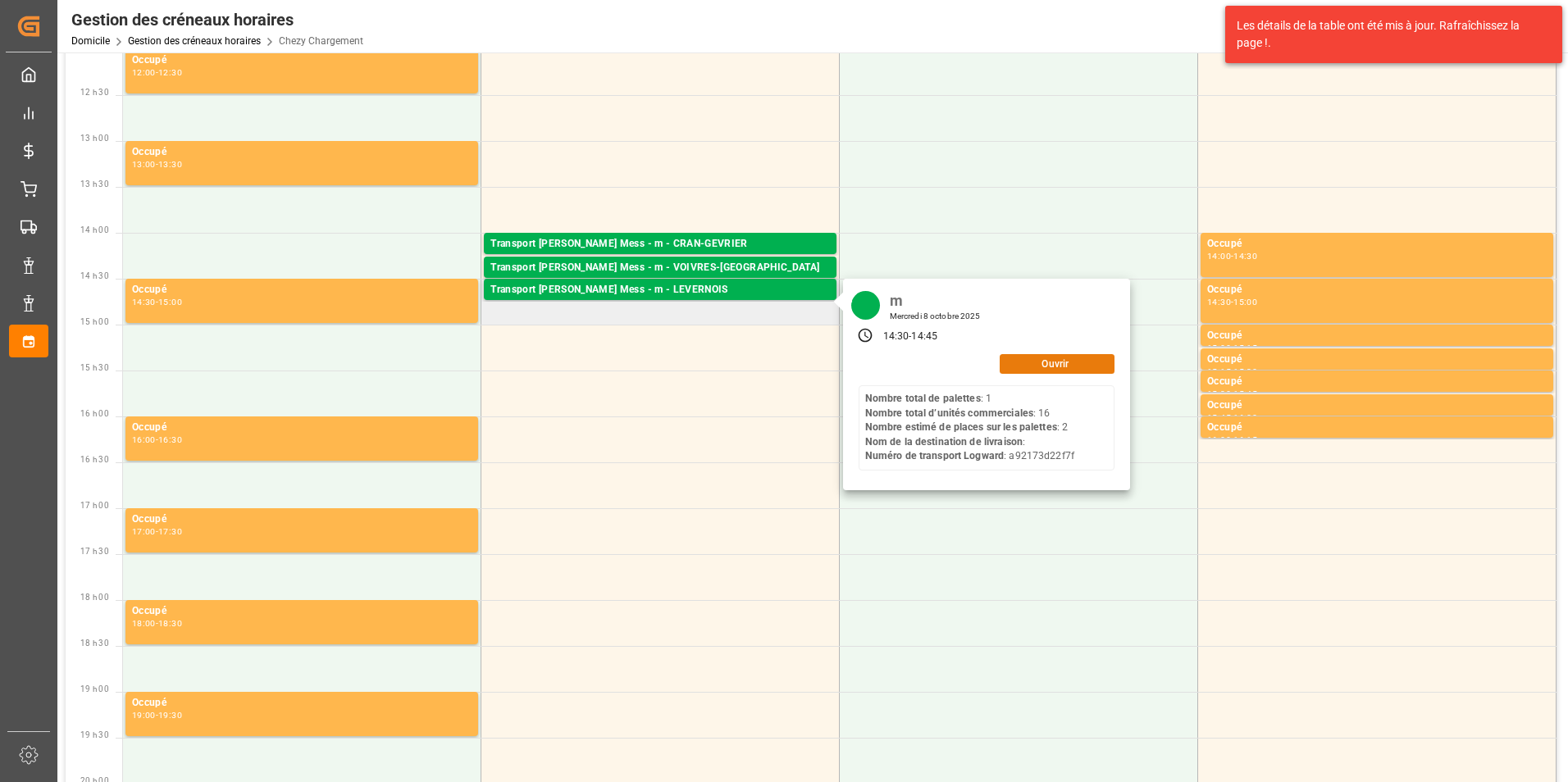
click at [1048, 363] on button "Ouvrir" at bounding box center [1058, 364] width 115 height 20
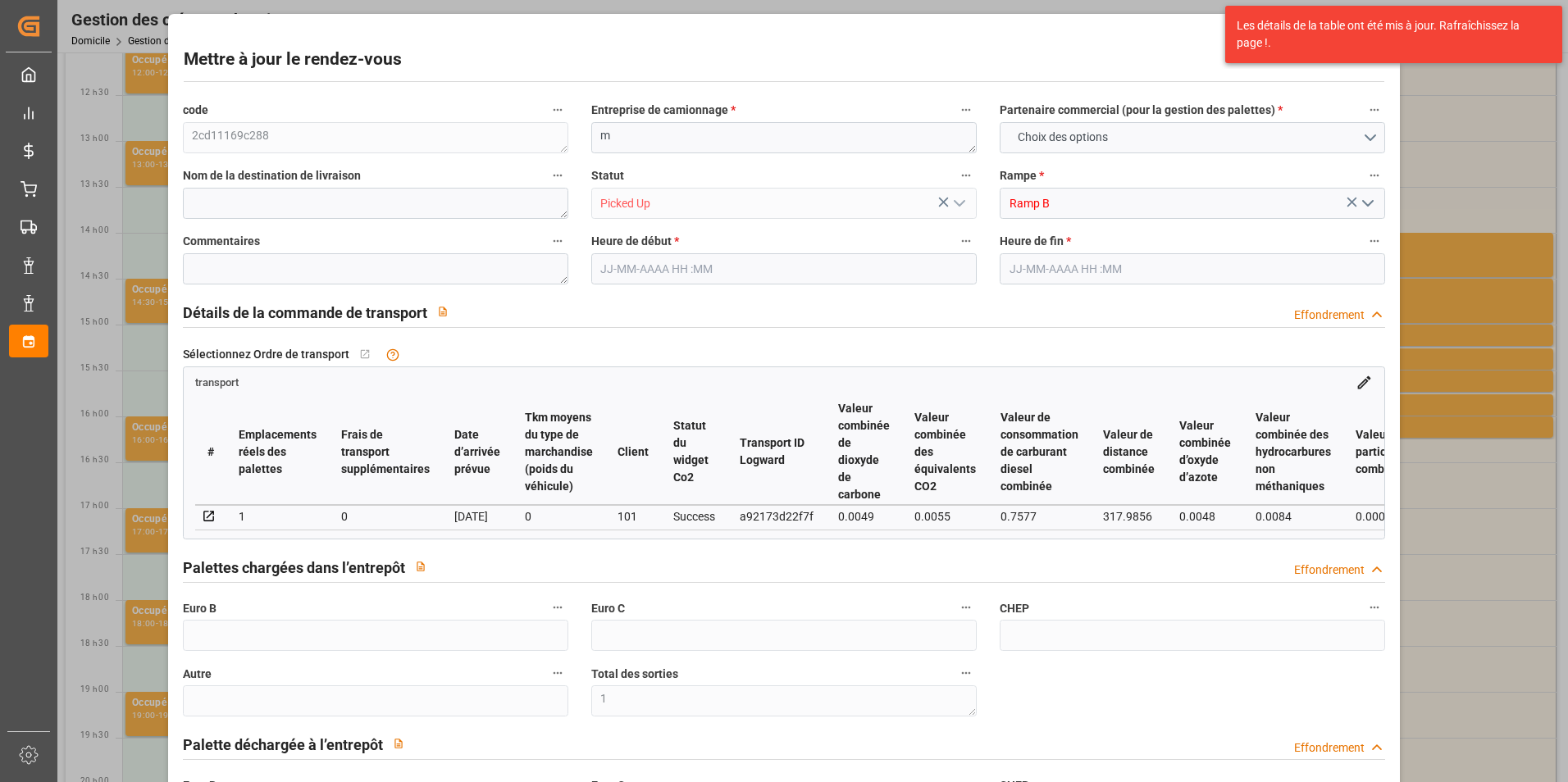
type input "0"
type input "1"
type input "0"
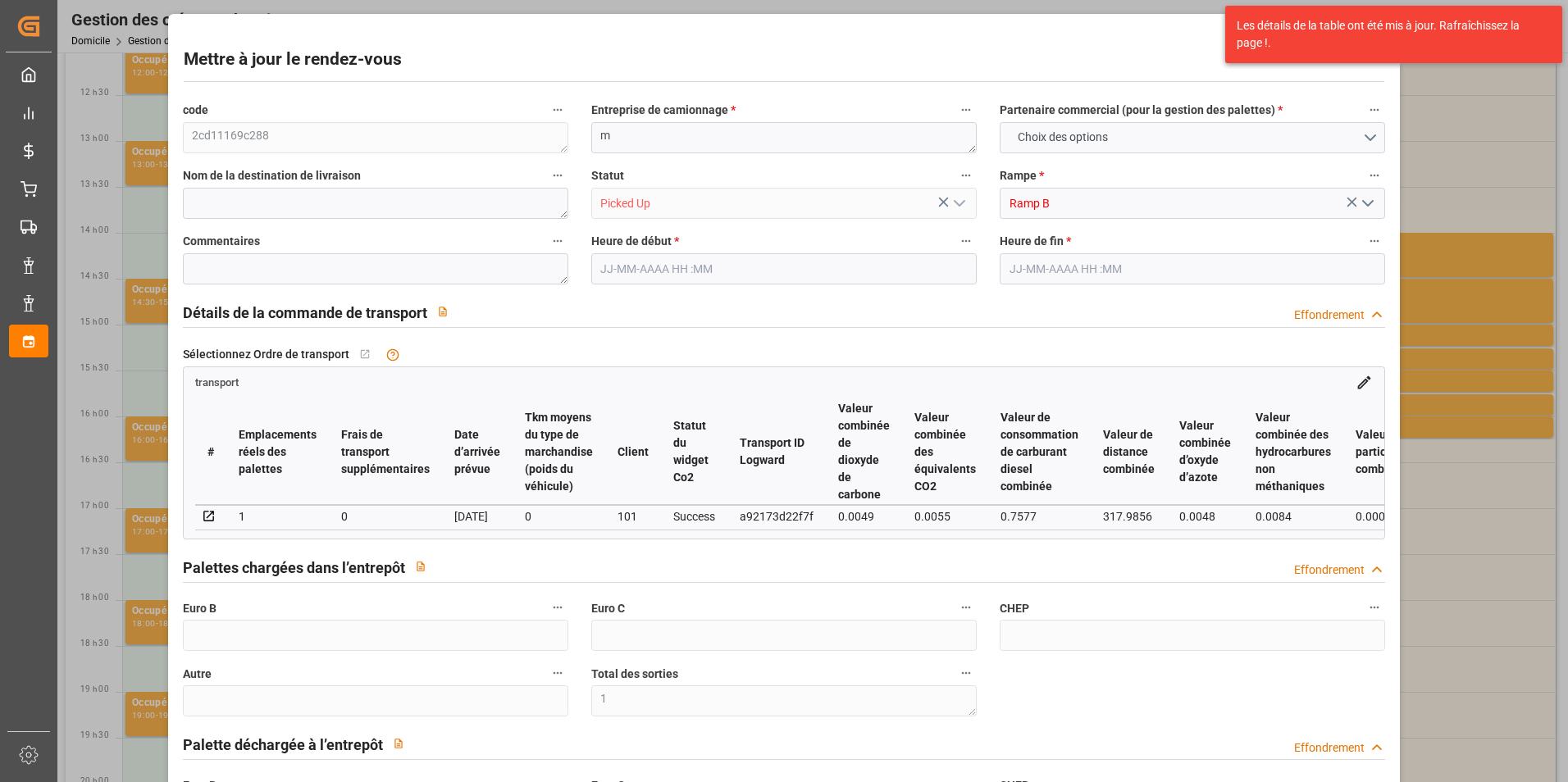
type input "0"
type input "2"
type input "1"
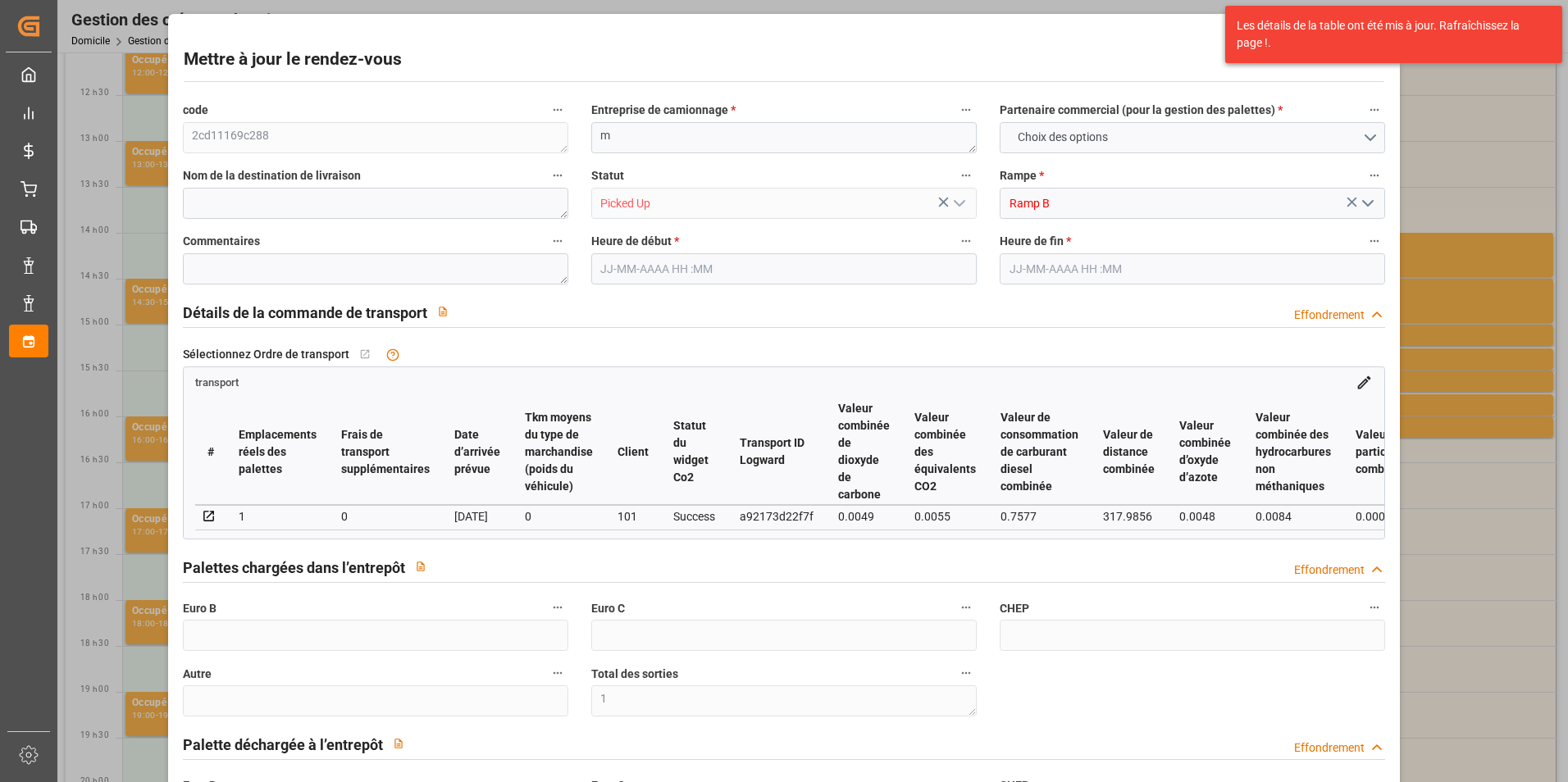
type input "39.6"
type input "0"
type input "39.6"
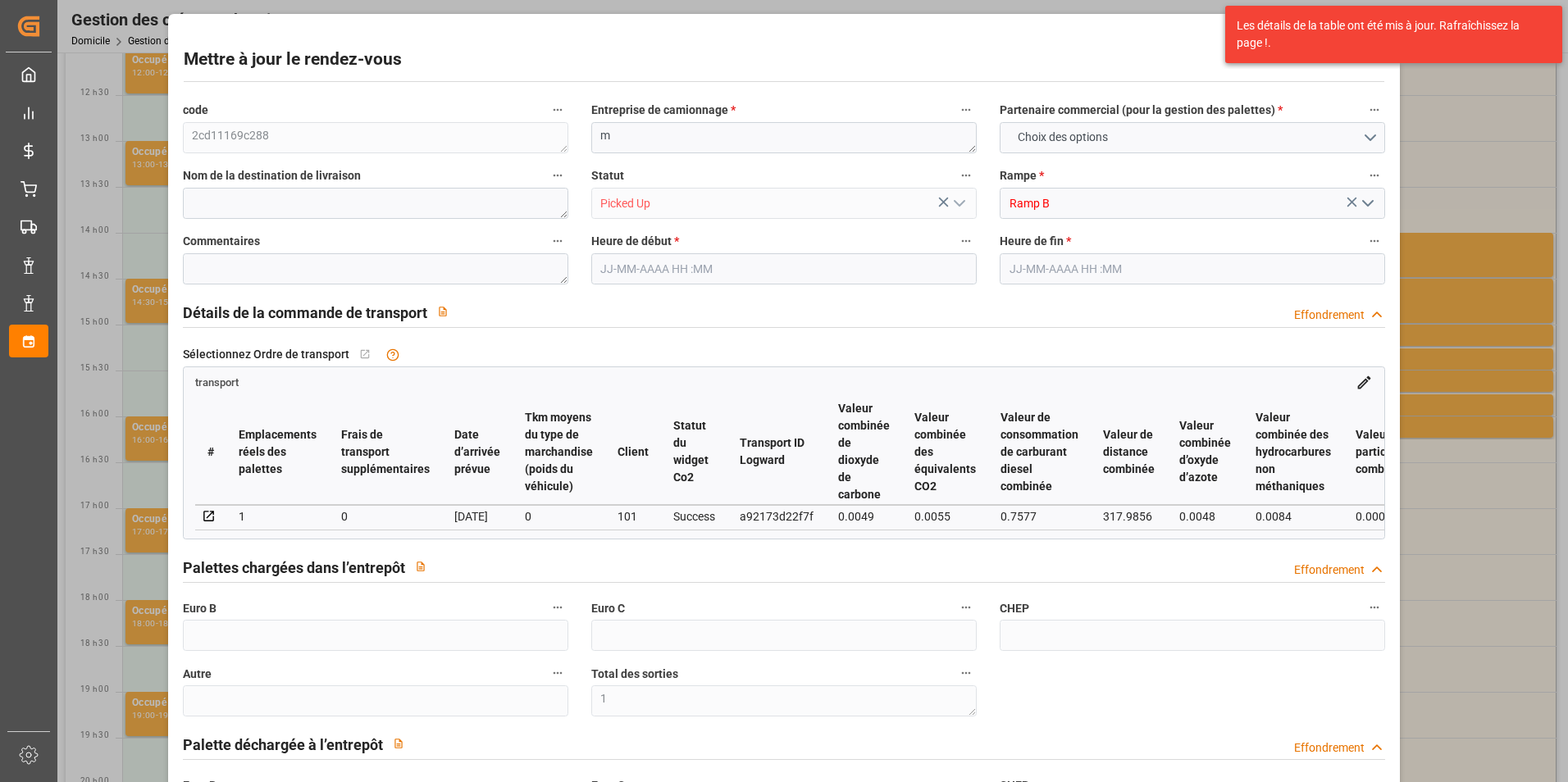
type input "0"
type input "1"
type input "21.025"
type input "53.528"
type input "156.096"
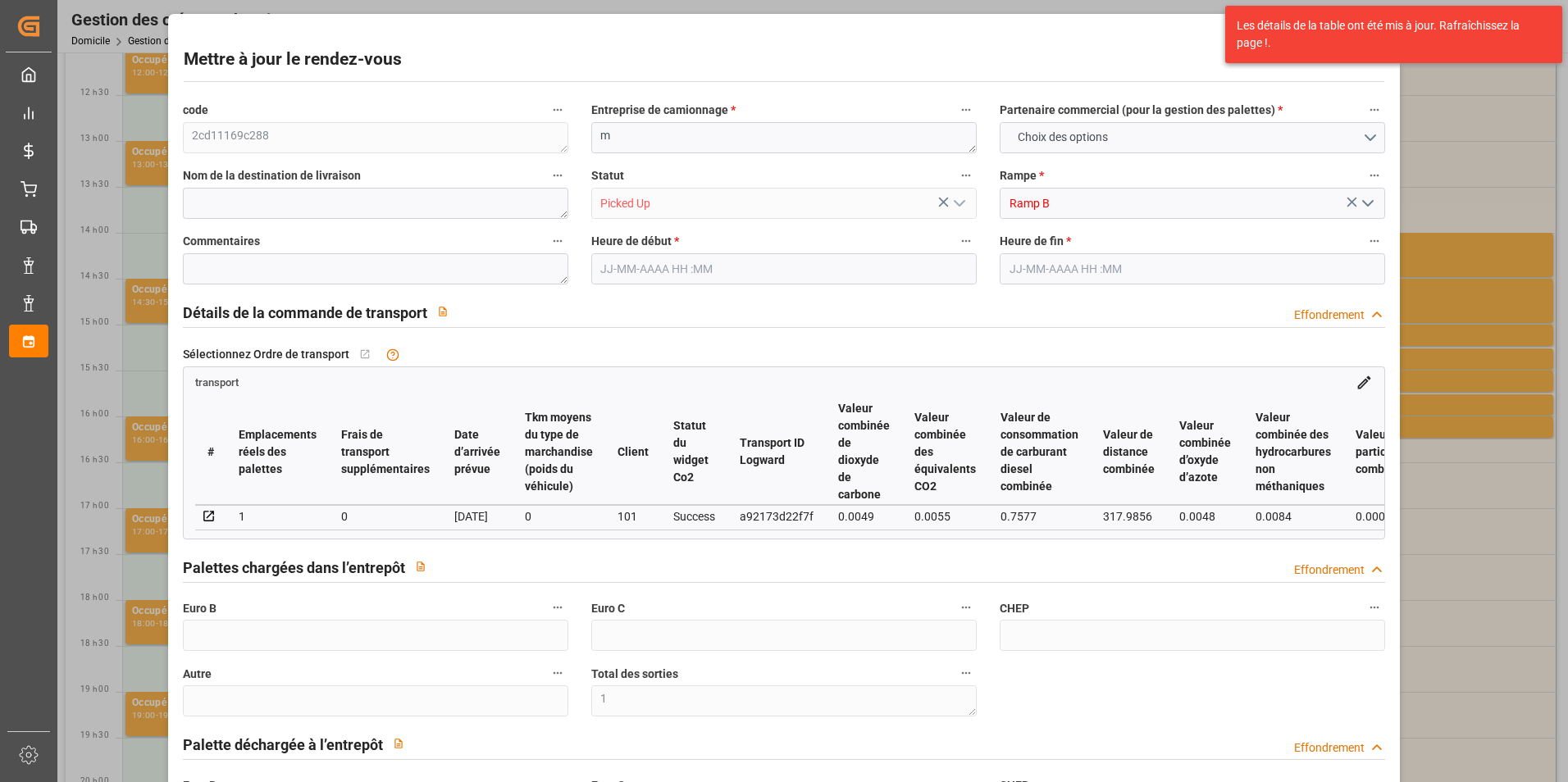
type input "21"
type input "1"
type input "16"
type input "2"
type input "101"
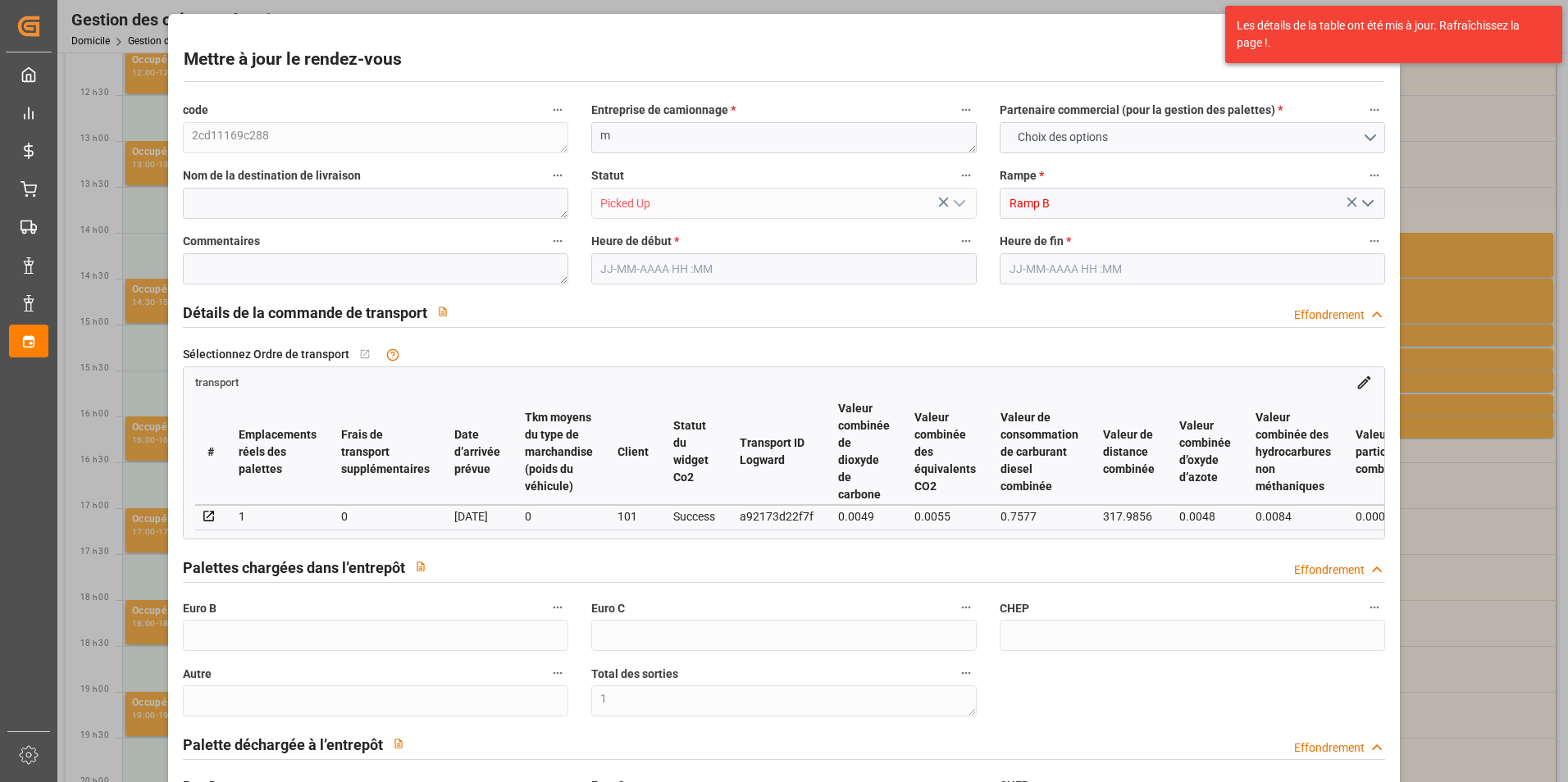
type input "30.529"
type input "0"
type input "4710.8598"
type input "0"
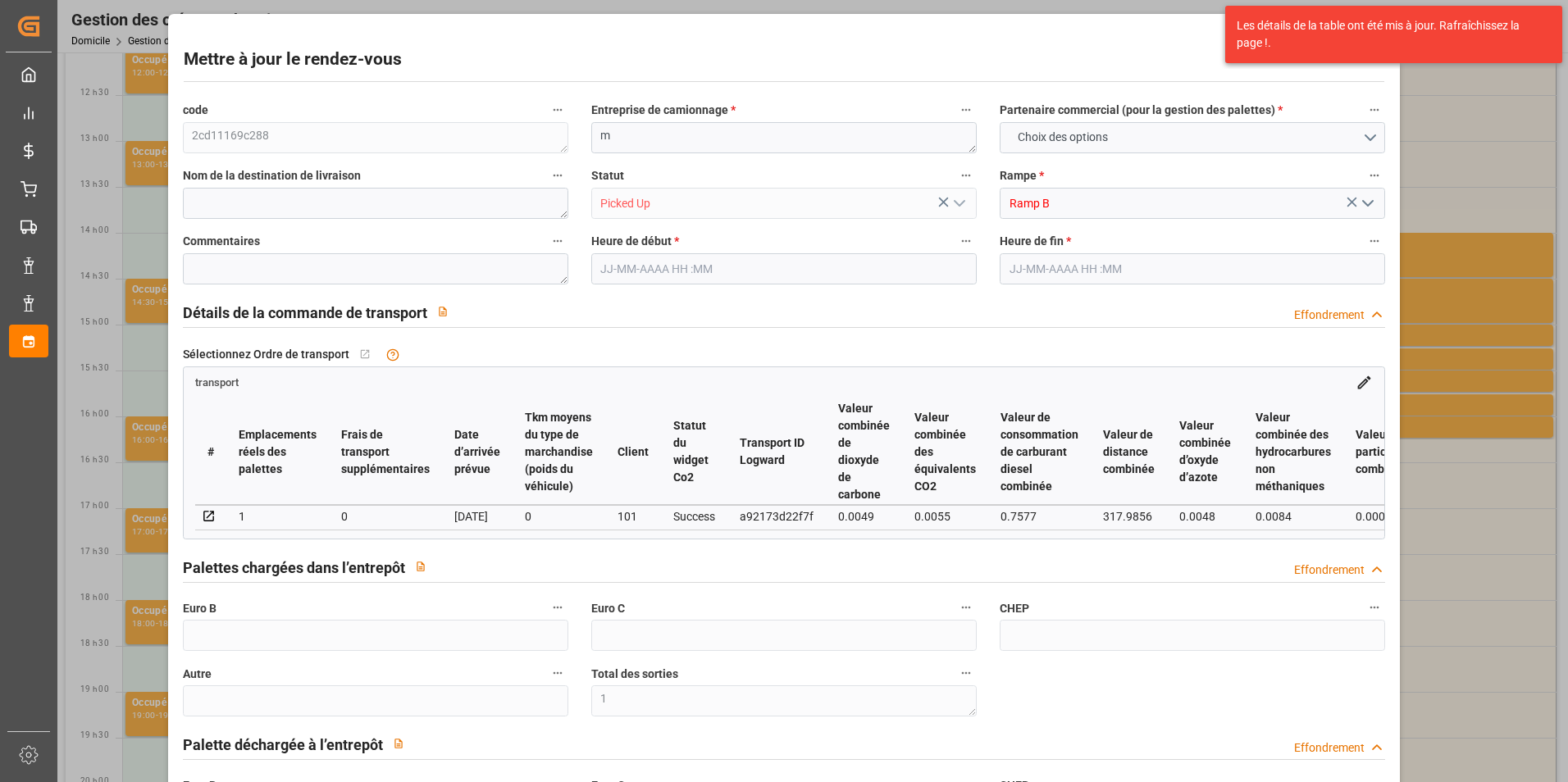
type input "21"
type input "35"
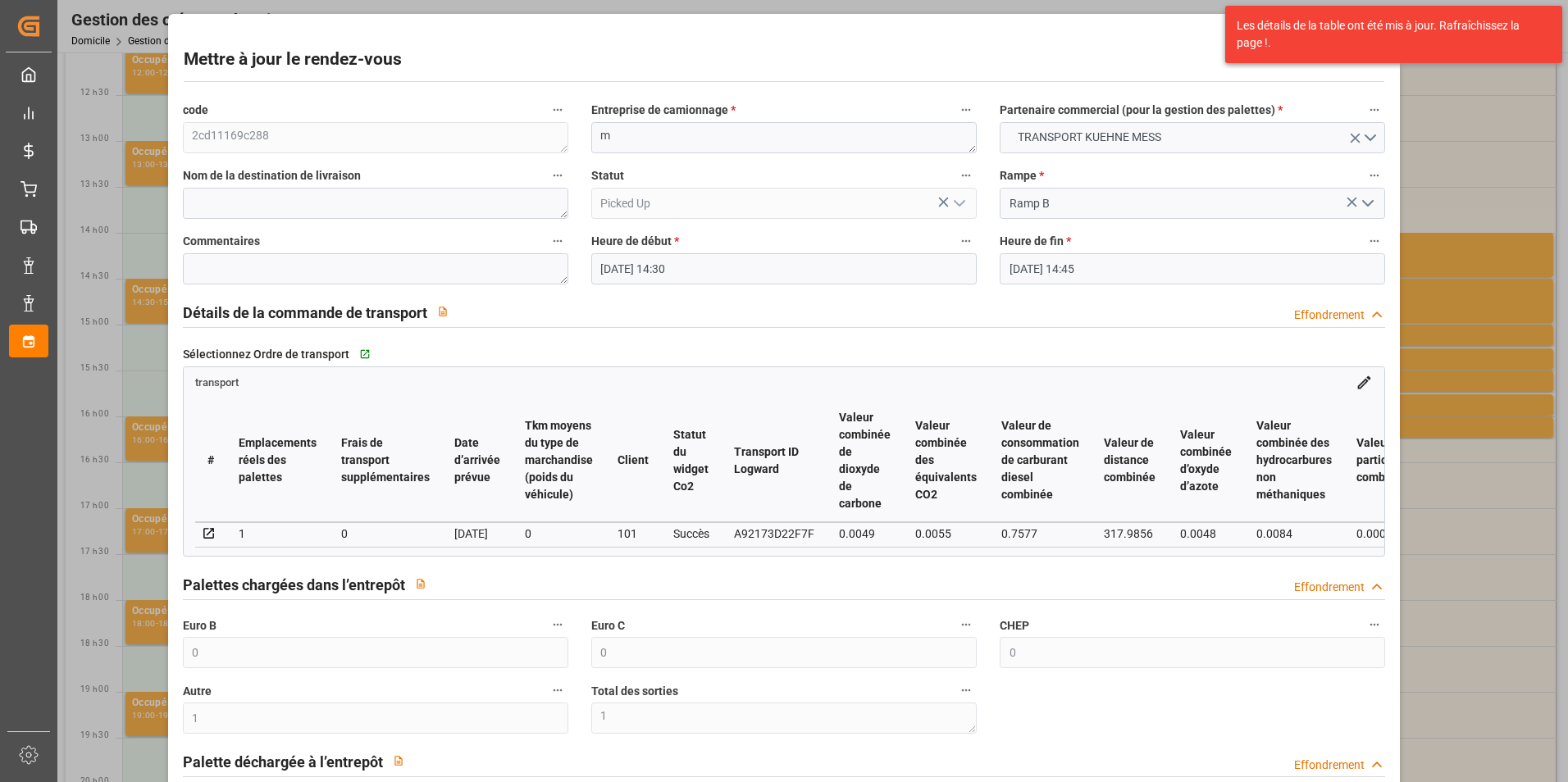
type input "[DATE] 14:30"
type input "[DATE] 14:45"
type input "[DATE] 11:31"
type input "[DATE]"
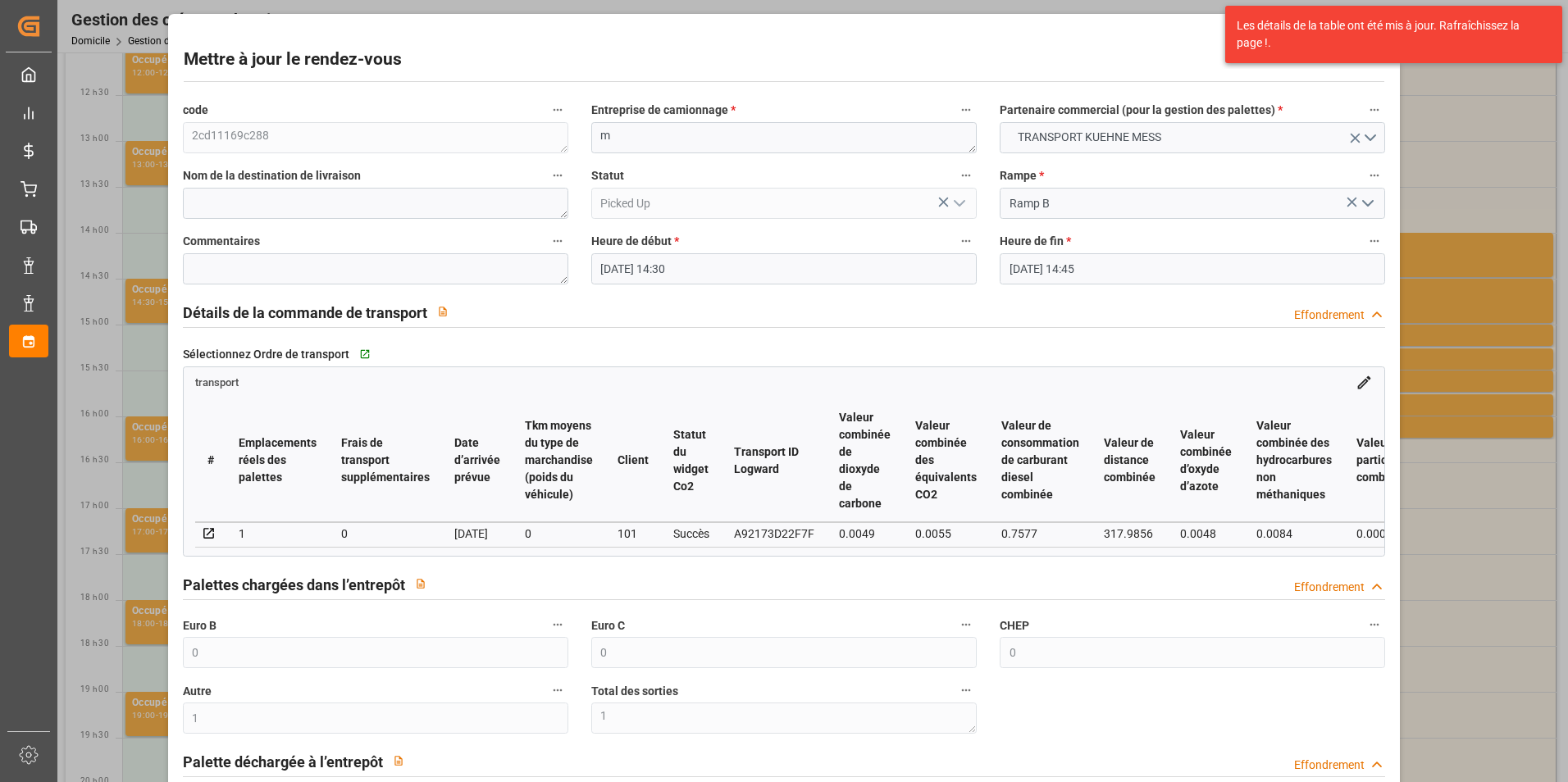
type input "[DATE]"
